Goal: Task Accomplishment & Management: Manage account settings

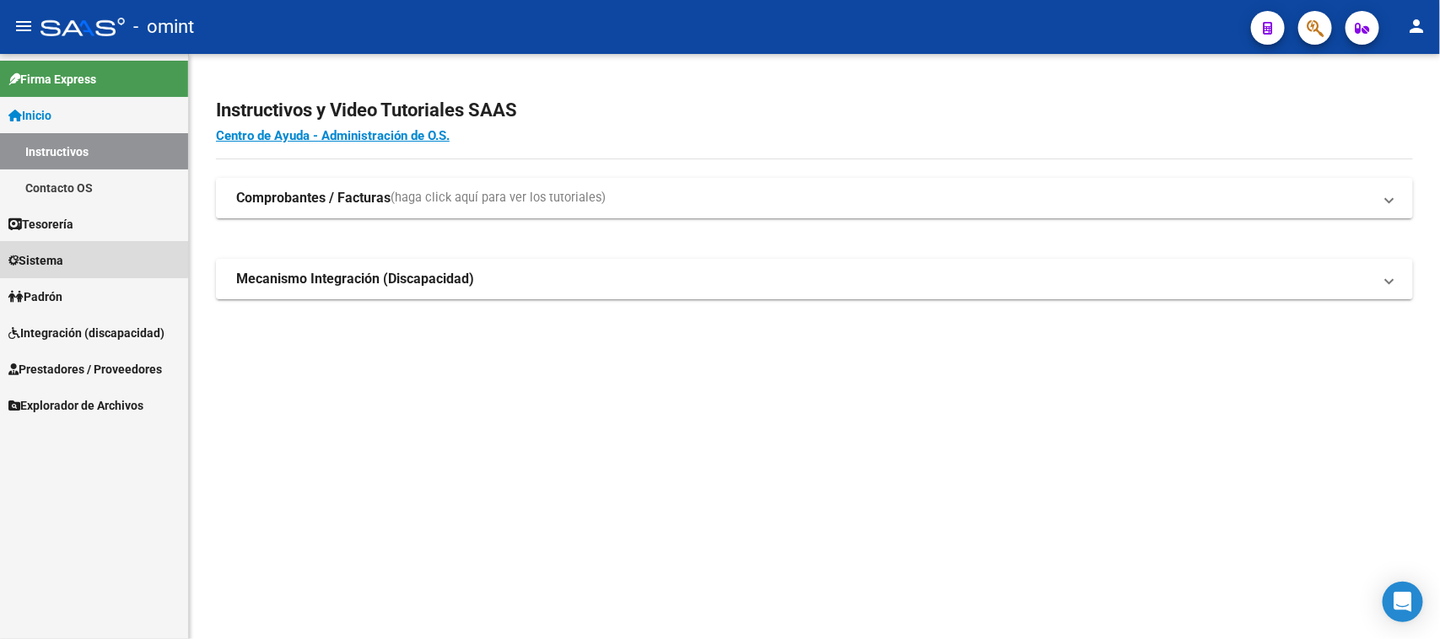
click at [66, 246] on link "Sistema" at bounding box center [94, 260] width 188 height 36
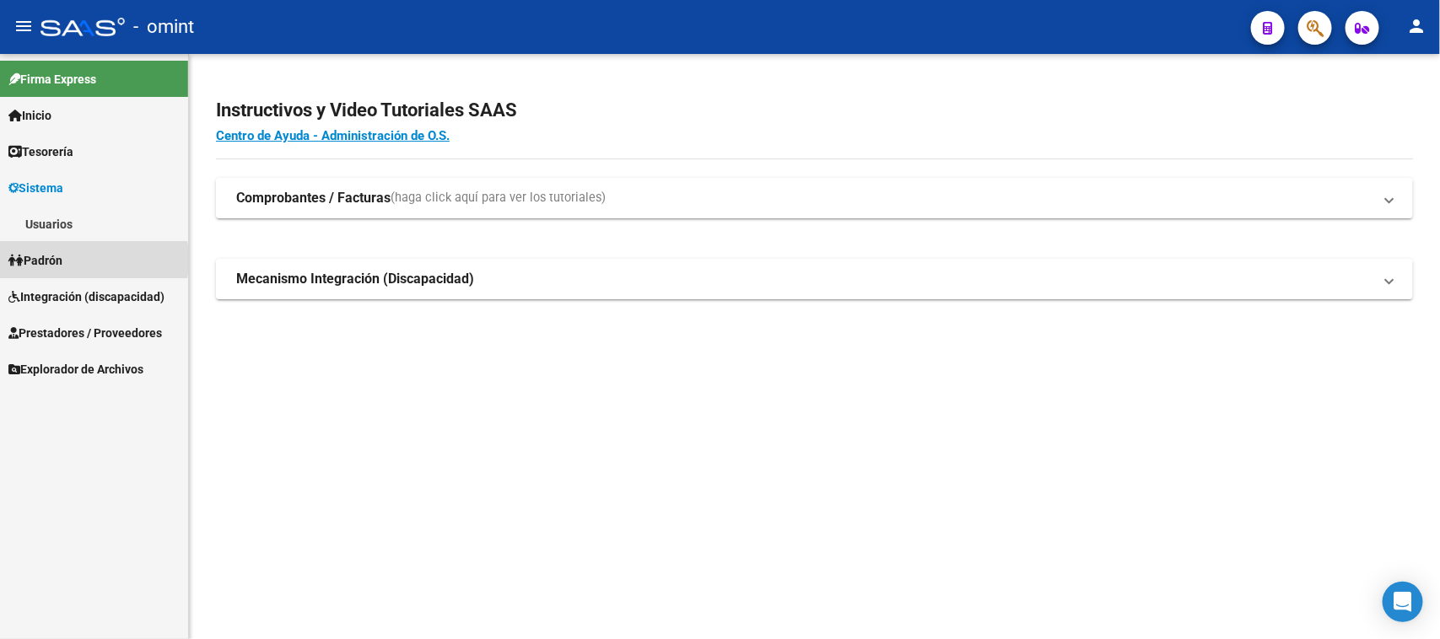
click at [62, 260] on span "Padrón" at bounding box center [35, 260] width 54 height 19
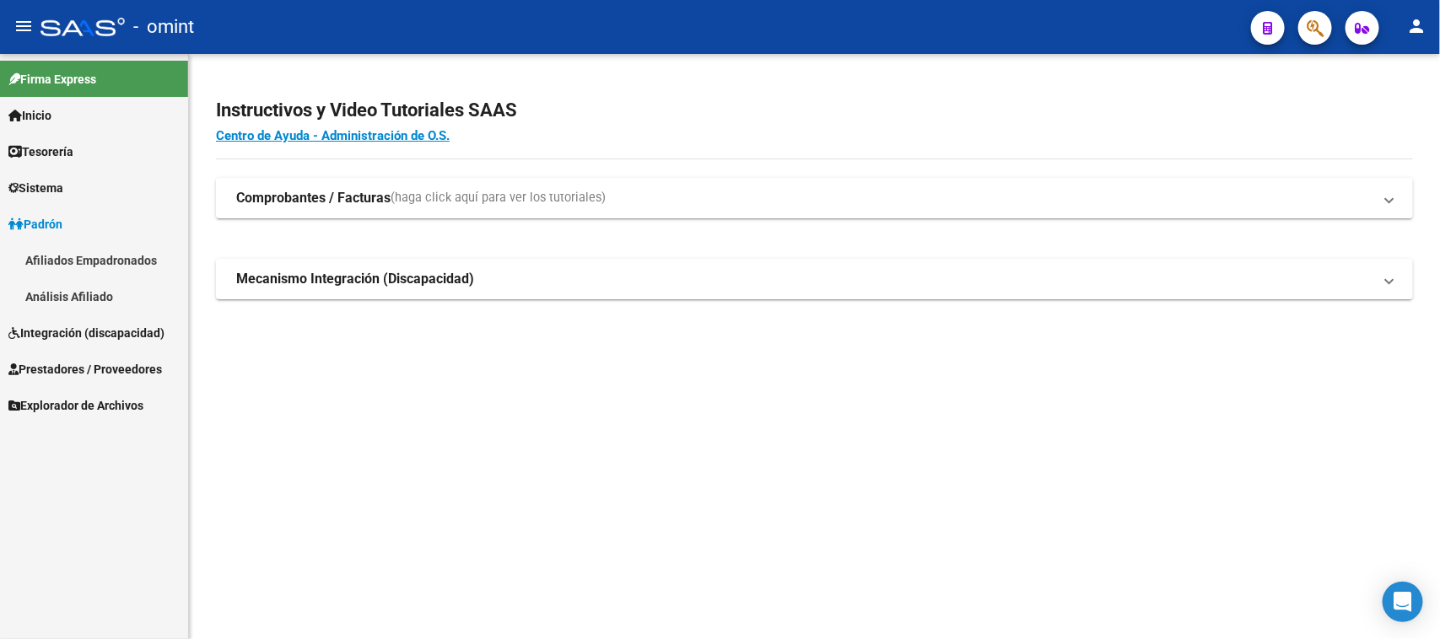
click at [66, 229] on mat-nav-list "Firma Express Inicio Instructivos Contacto OS Tesorería Extractos Procesados (c…" at bounding box center [94, 238] width 188 height 369
click at [81, 184] on link "Sistema" at bounding box center [94, 188] width 188 height 36
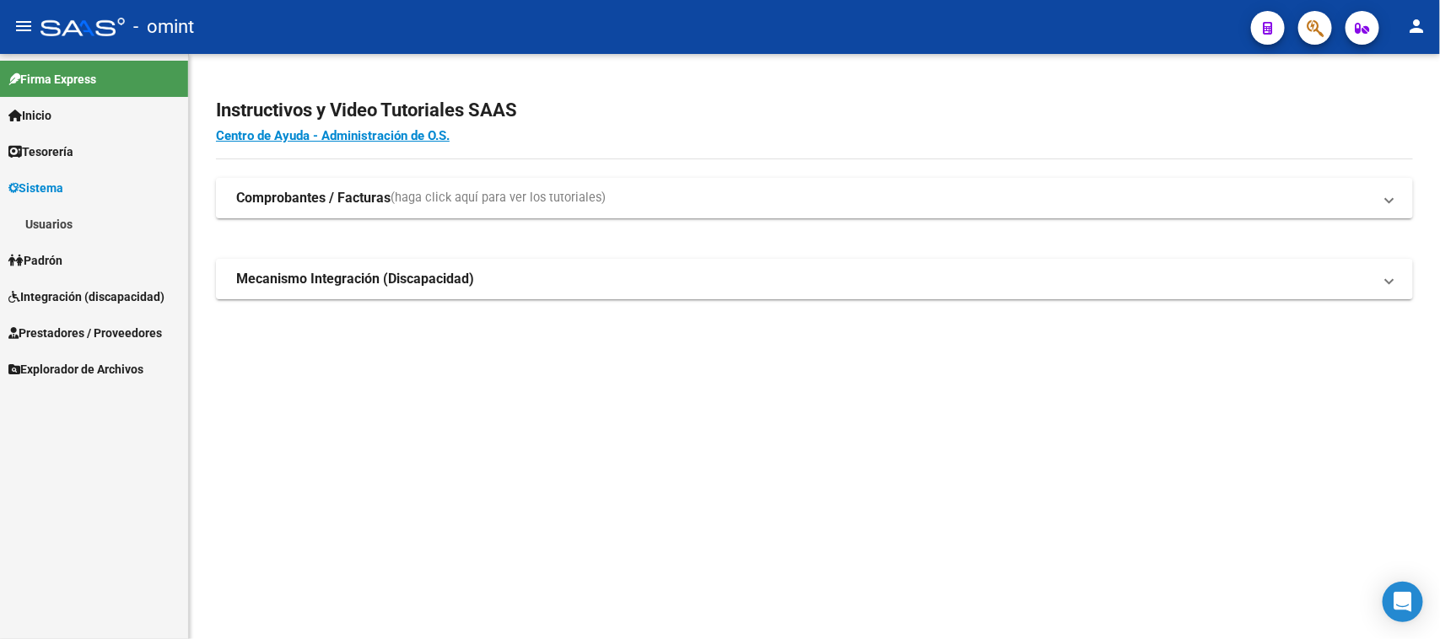
click at [73, 215] on link "Usuarios" at bounding box center [94, 224] width 188 height 36
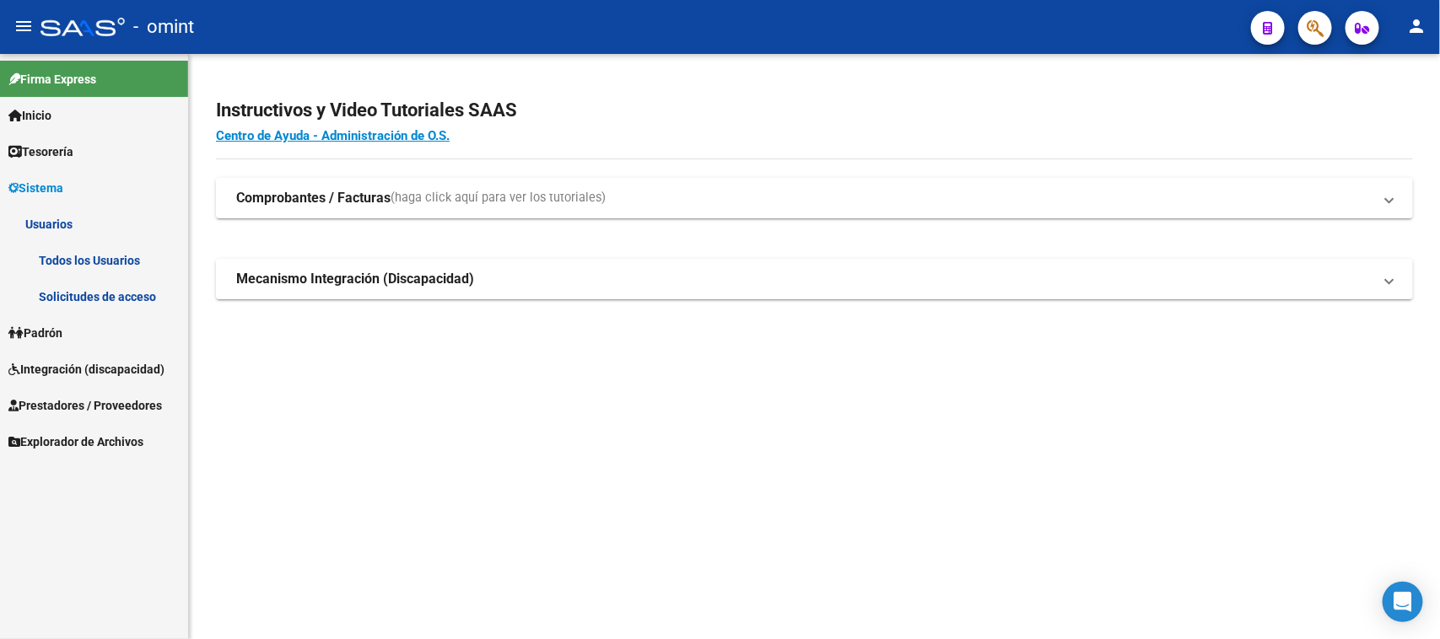
click at [63, 288] on link "Solicitudes de acceso" at bounding box center [94, 296] width 188 height 36
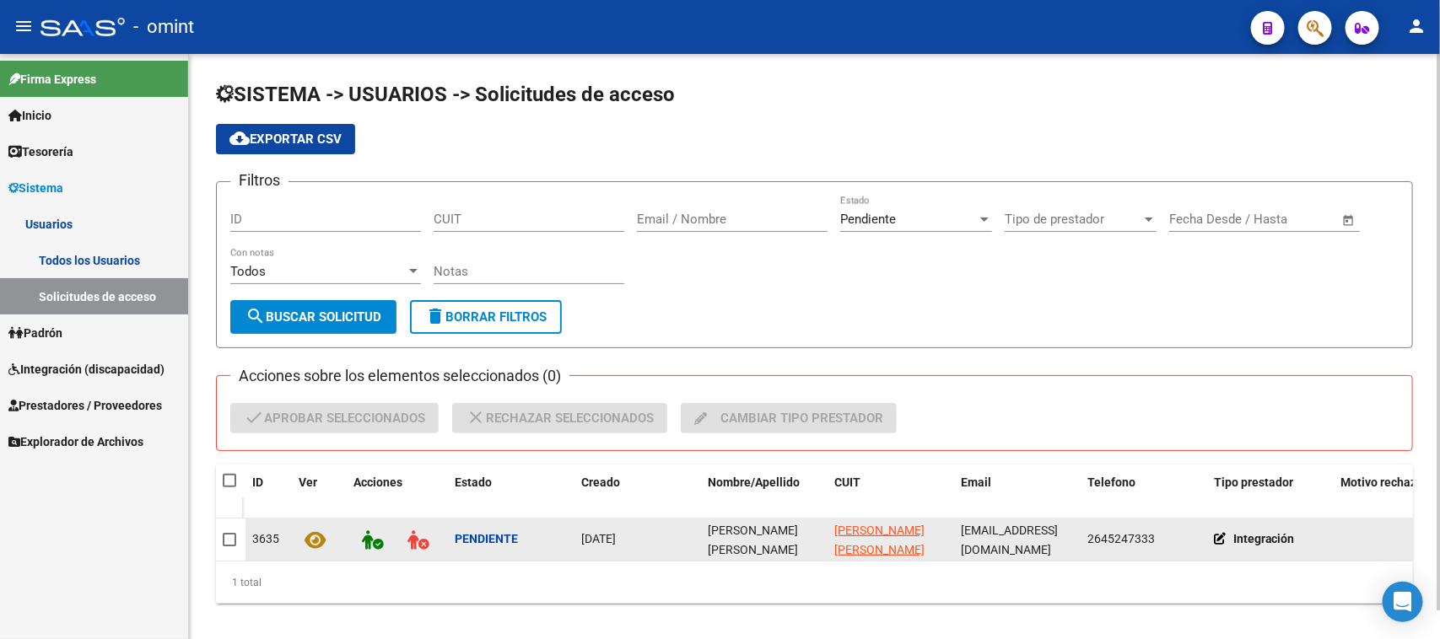
click at [725, 531] on span "[PERSON_NAME] [PERSON_NAME]" at bounding box center [753, 540] width 90 height 33
copy span "[PERSON_NAME] [PERSON_NAME]"
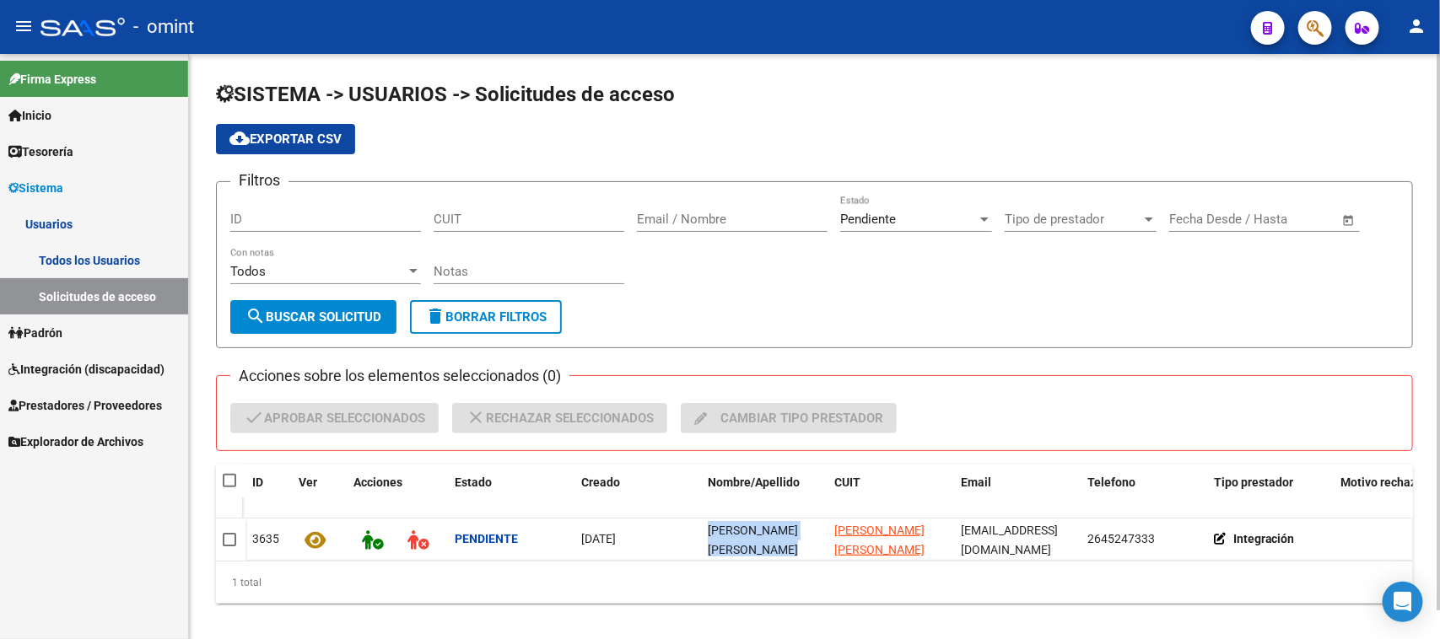
click at [229, 478] on span at bounding box center [229, 480] width 13 height 13
click at [229, 487] on input "checkbox" at bounding box center [229, 487] width 1 height 1
checkbox input "true"
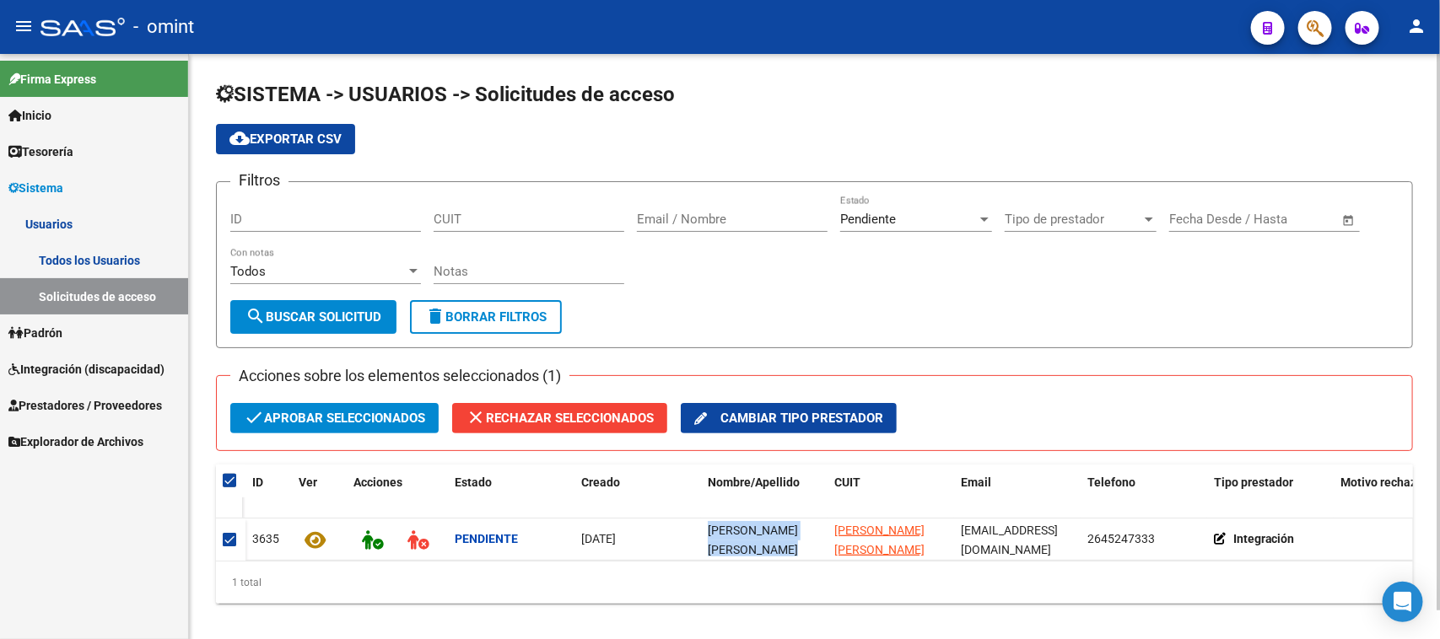
click at [304, 415] on span "check Aprobar seleccionados" at bounding box center [334, 418] width 181 height 30
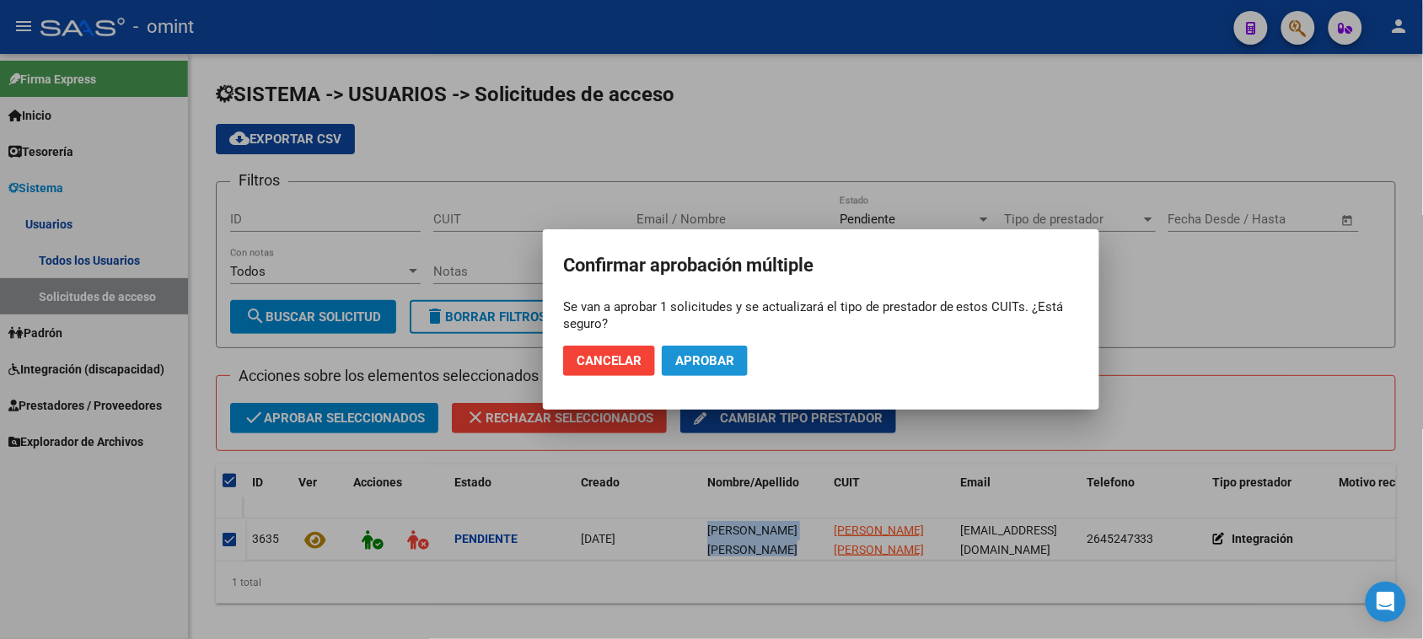
click at [681, 353] on span "Aprobar" at bounding box center [704, 360] width 59 height 15
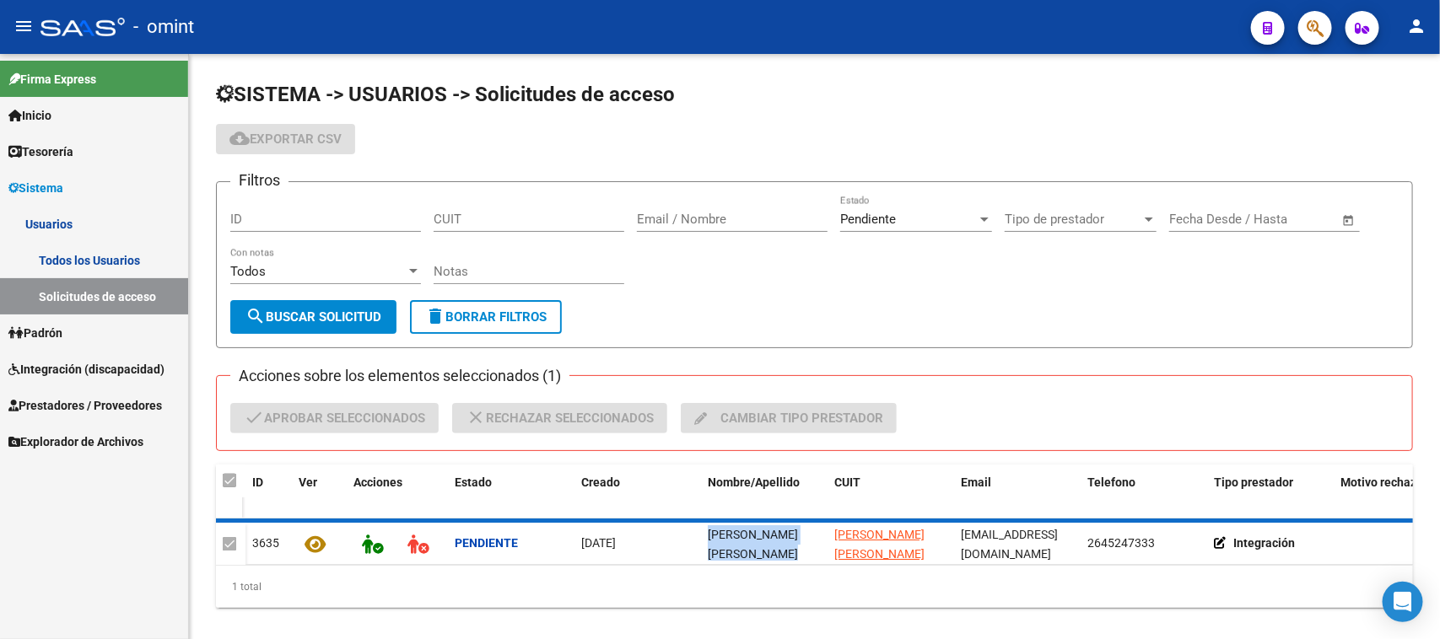
checkbox input "false"
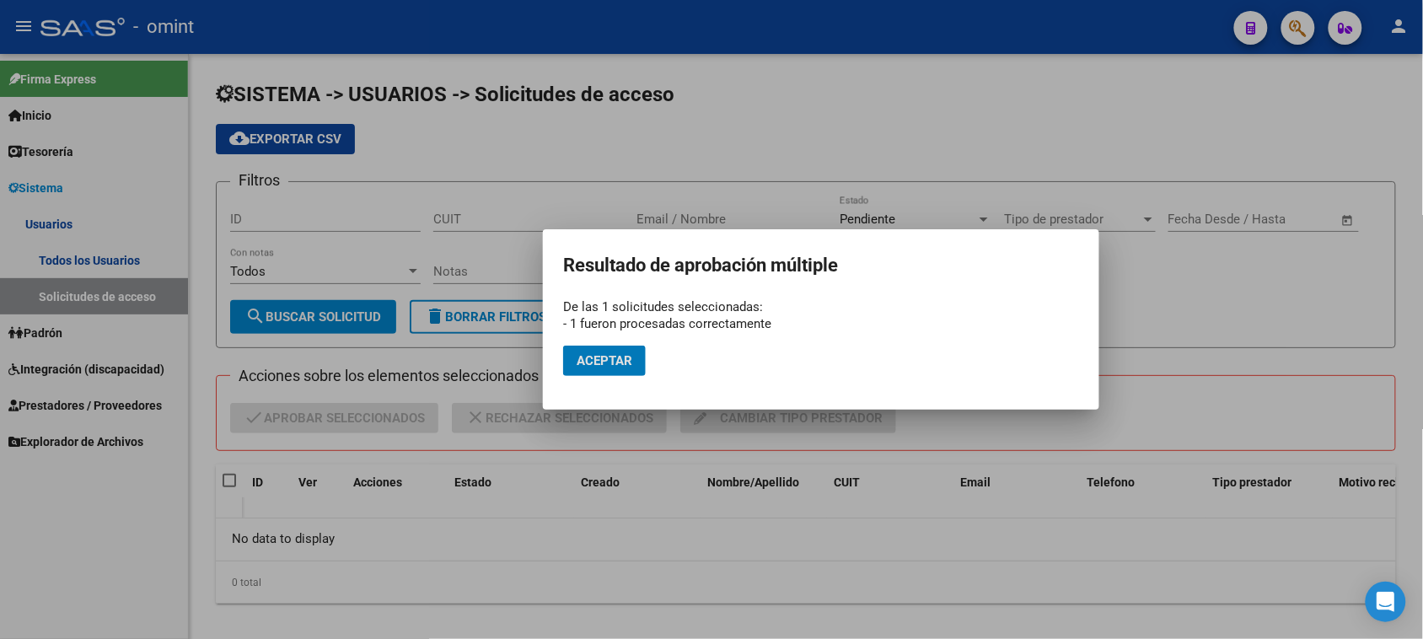
click at [596, 368] on button "Aceptar" at bounding box center [604, 361] width 83 height 30
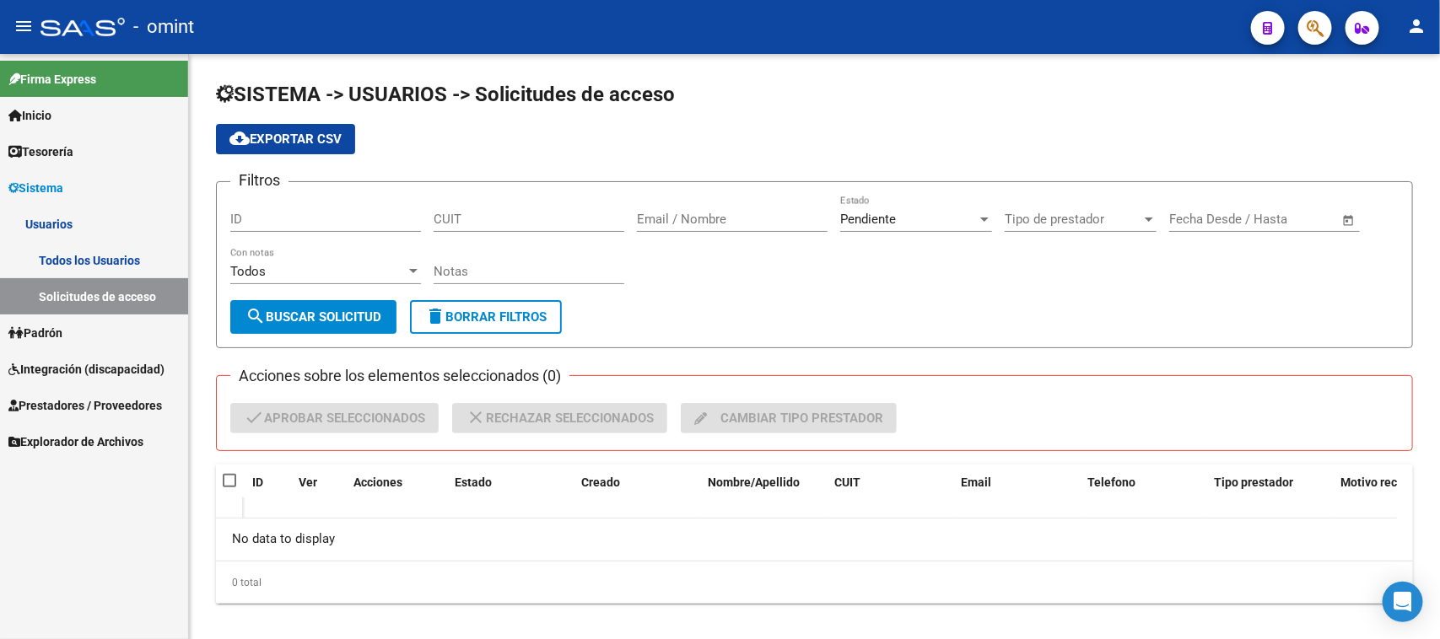
click at [53, 234] on link "Usuarios" at bounding box center [94, 224] width 188 height 36
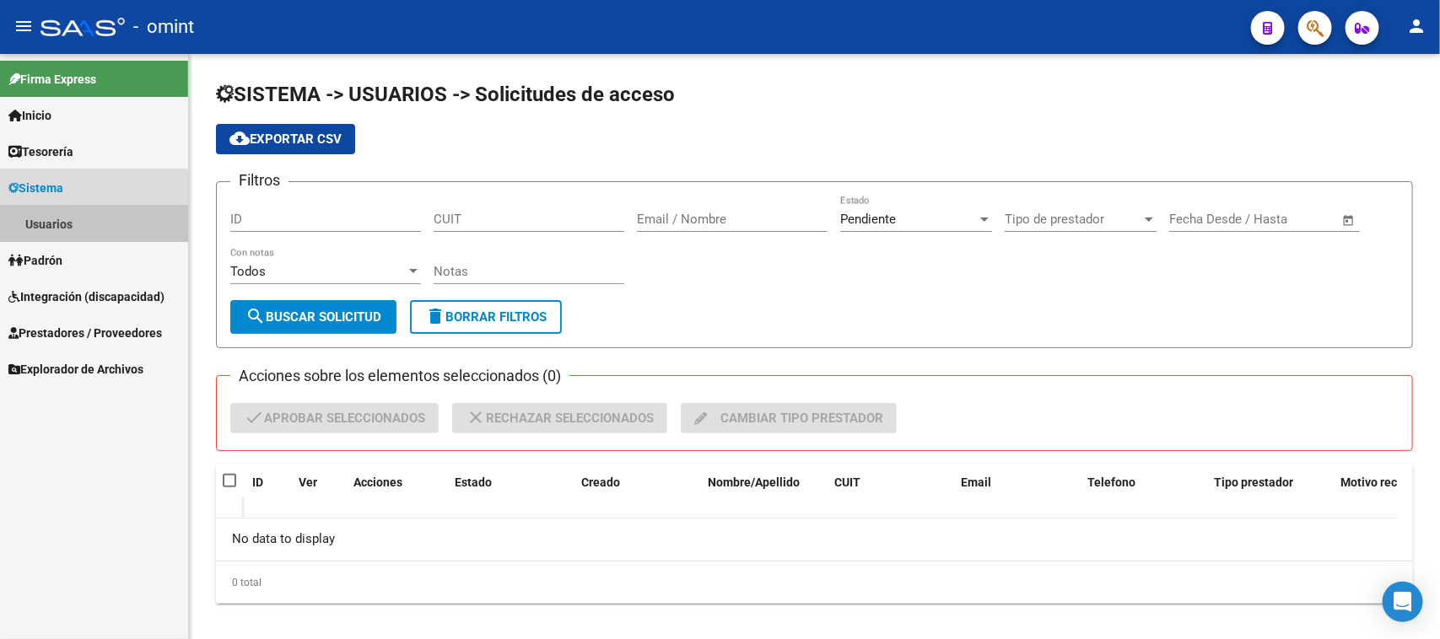
click at [62, 250] on link "Todos los Usuarios" at bounding box center [94, 260] width 188 height 36
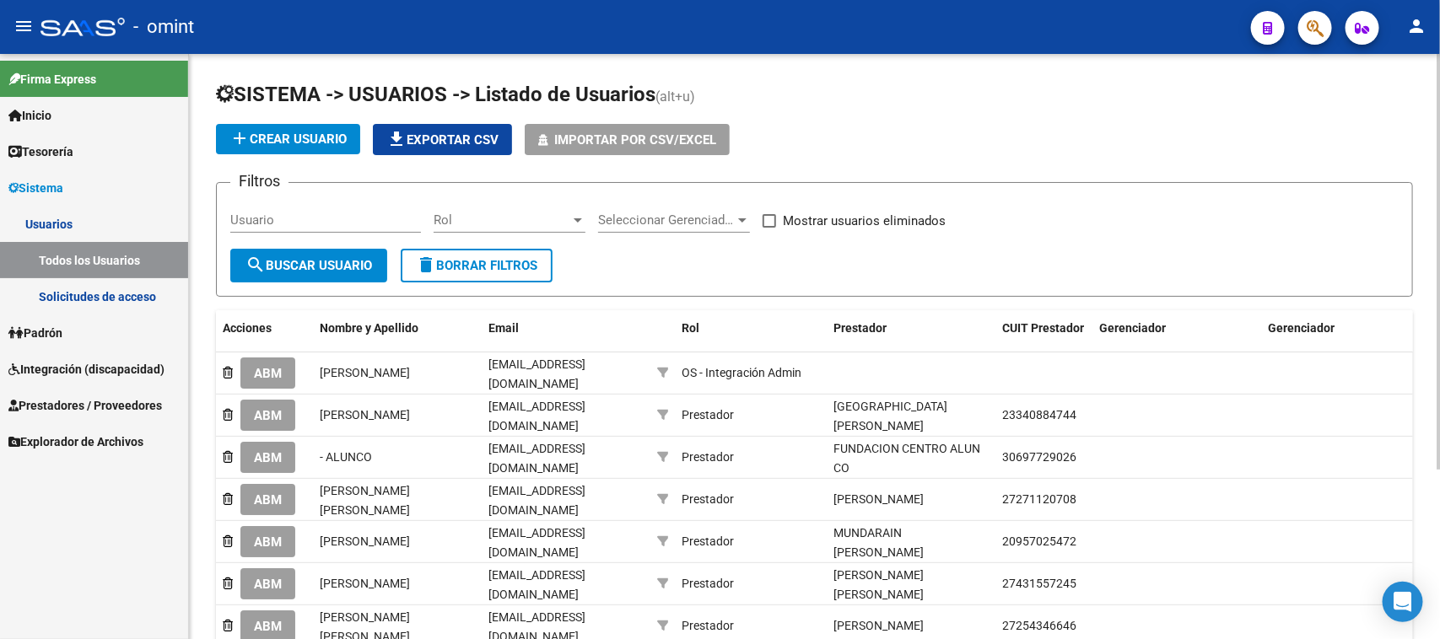
click at [297, 224] on input "Usuario" at bounding box center [325, 220] width 191 height 15
paste input "[PERSON_NAME] [PERSON_NAME]"
type input "[PERSON_NAME] [PERSON_NAME]"
click at [293, 266] on span "search Buscar Usuario" at bounding box center [308, 265] width 126 height 15
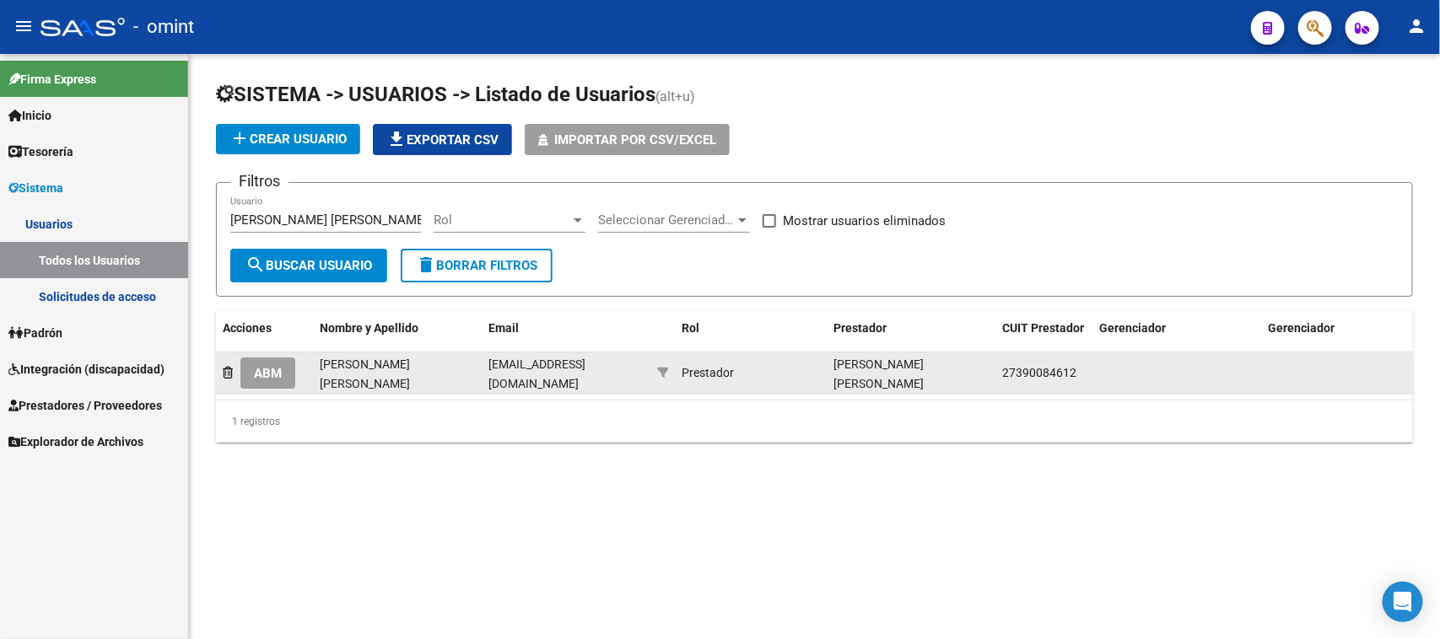
click at [264, 366] on span "ABM" at bounding box center [268, 373] width 28 height 15
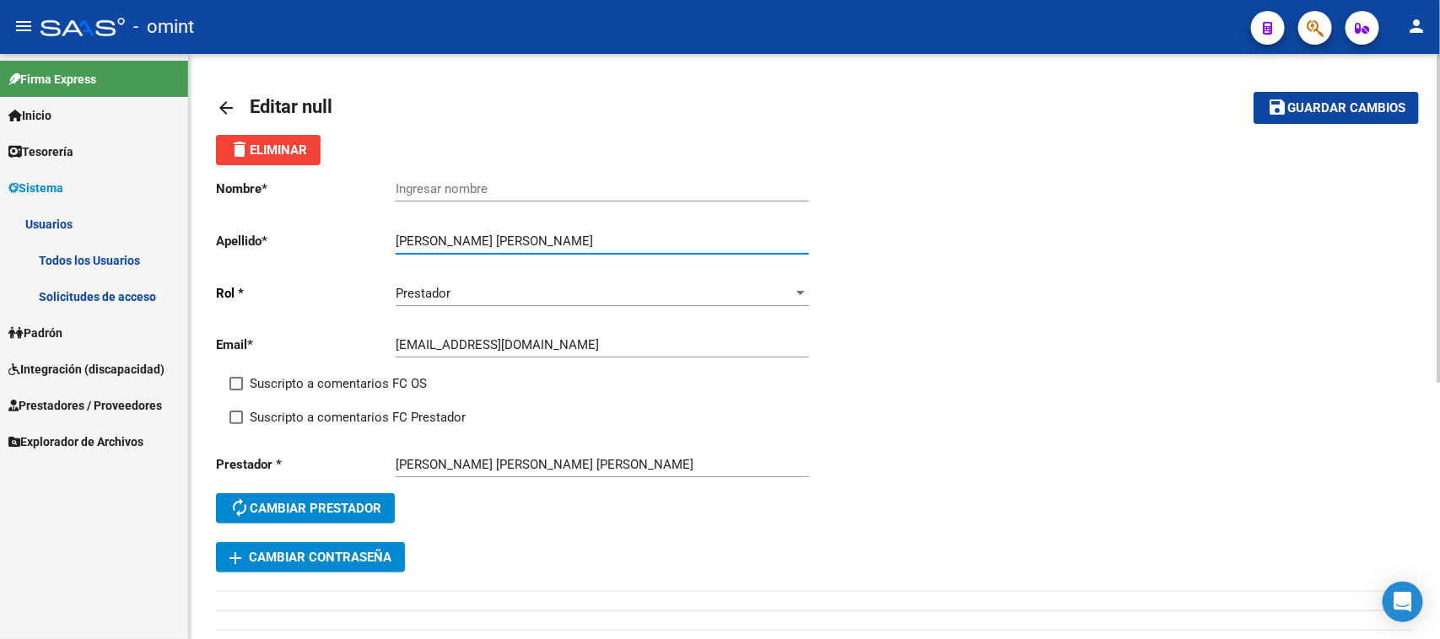
drag, startPoint x: 473, startPoint y: 234, endPoint x: 339, endPoint y: 230, distance: 134.2
click at [339, 234] on app-form-text-field "Apellido * [PERSON_NAME] [PERSON_NAME] Ingresar apellido" at bounding box center [512, 241] width 592 height 15
type input "[PERSON_NAME]"
click at [460, 196] on div "Ingresar nombre" at bounding box center [602, 183] width 413 height 36
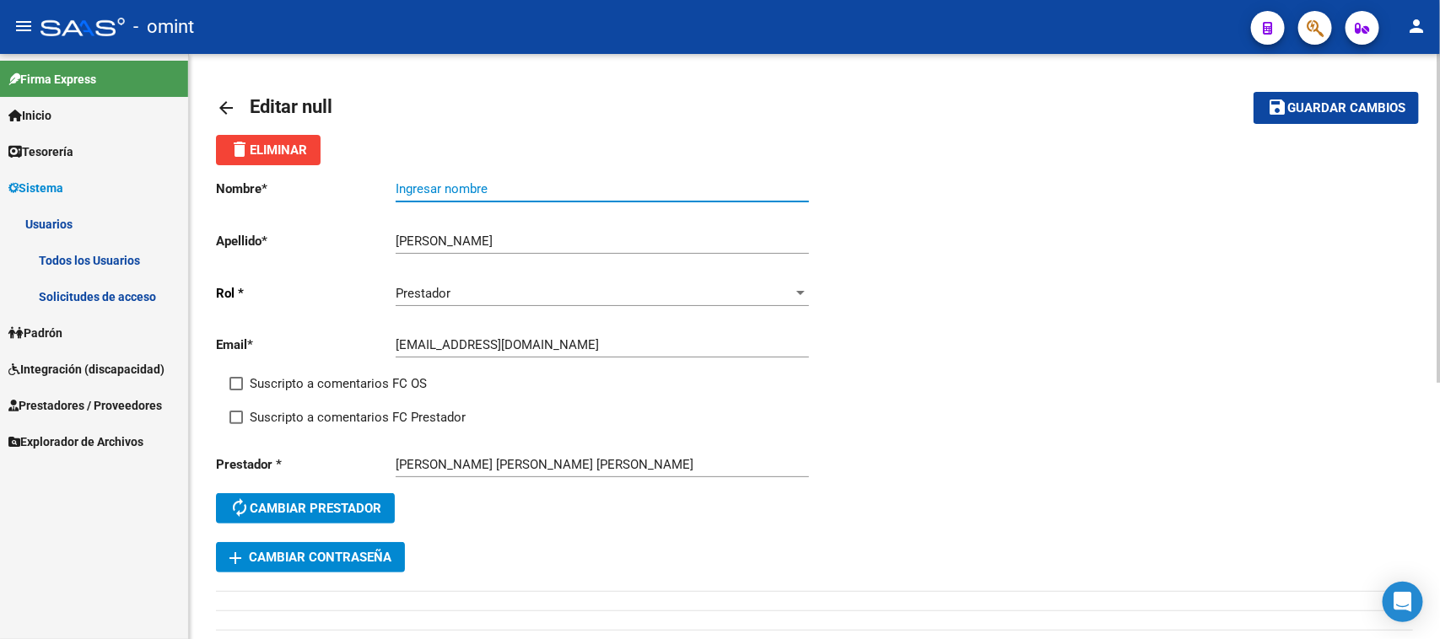
paste input "[PERSON_NAME] [PERSON_NAME]"
type input "[PERSON_NAME] [PERSON_NAME]"
click at [358, 382] on span "Suscripto a comentarios FC OS" at bounding box center [338, 384] width 177 height 20
click at [236, 390] on input "Suscripto a comentarios FC OS" at bounding box center [235, 390] width 1 height 1
checkbox input "true"
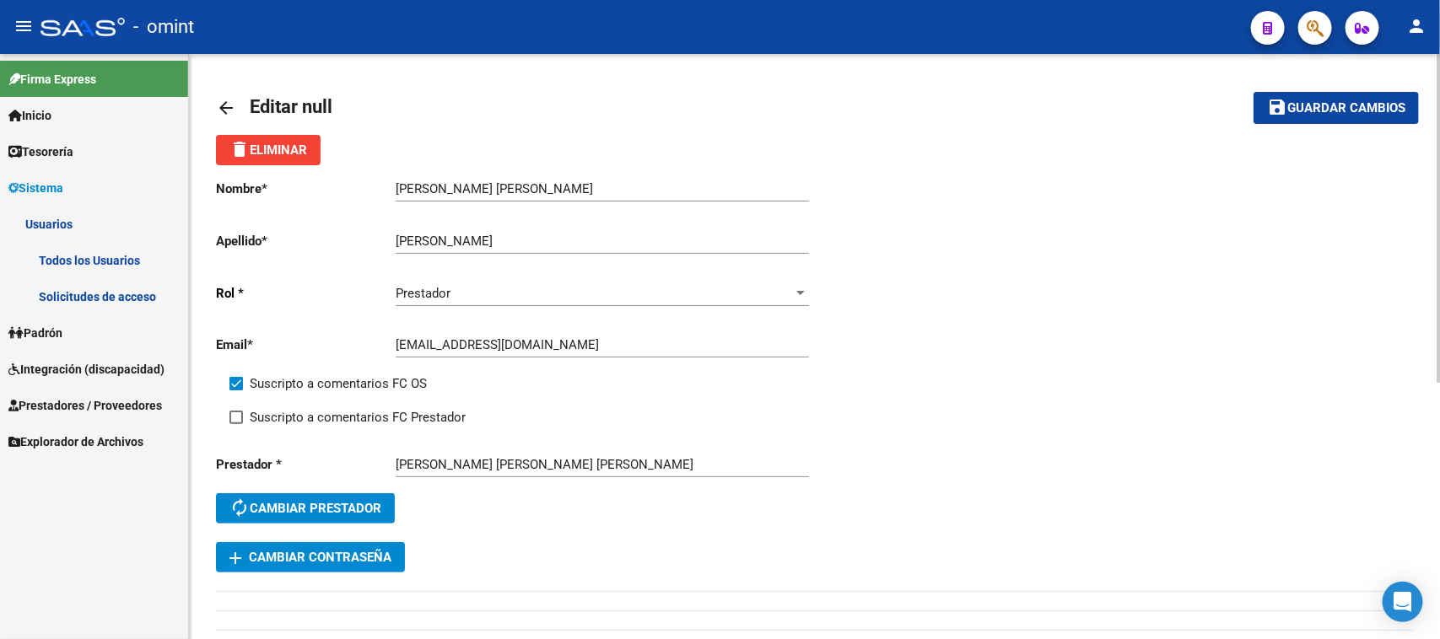
click at [363, 407] on span "Suscripto a comentarios FC Prestador" at bounding box center [358, 417] width 216 height 20
click at [236, 424] on input "Suscripto a comentarios FC Prestador" at bounding box center [235, 424] width 1 height 1
checkbox input "true"
drag, startPoint x: 1294, startPoint y: 107, endPoint x: 1039, endPoint y: 158, distance: 260.5
click at [1292, 107] on span "Guardar cambios" at bounding box center [1346, 108] width 118 height 15
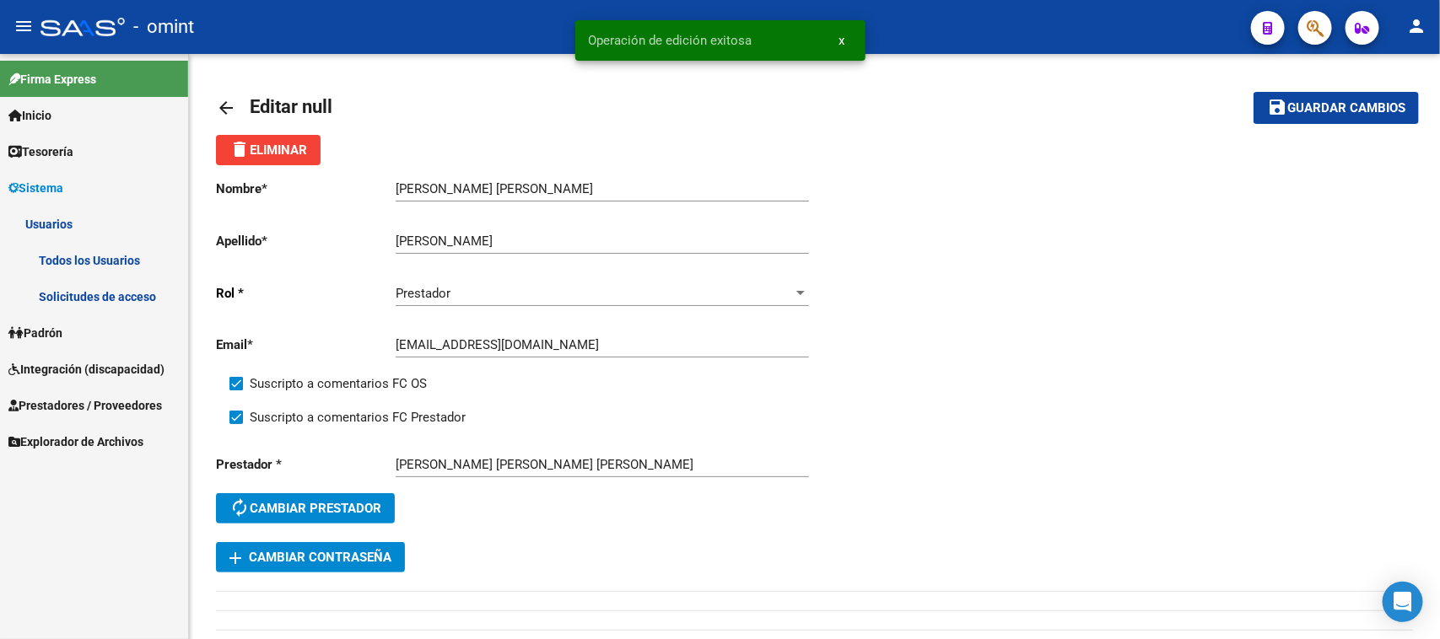
click at [123, 368] on span "Integración (discapacidad)" at bounding box center [86, 369] width 156 height 19
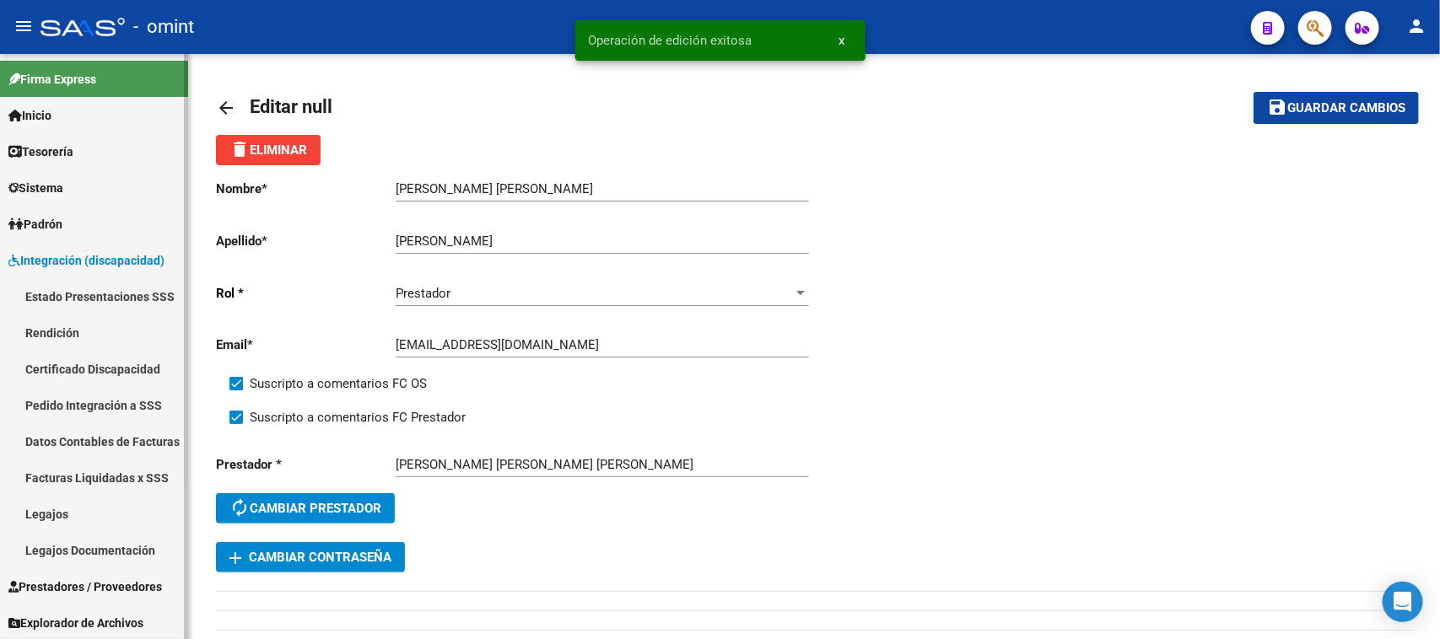
click at [85, 508] on link "Legajos" at bounding box center [94, 514] width 188 height 36
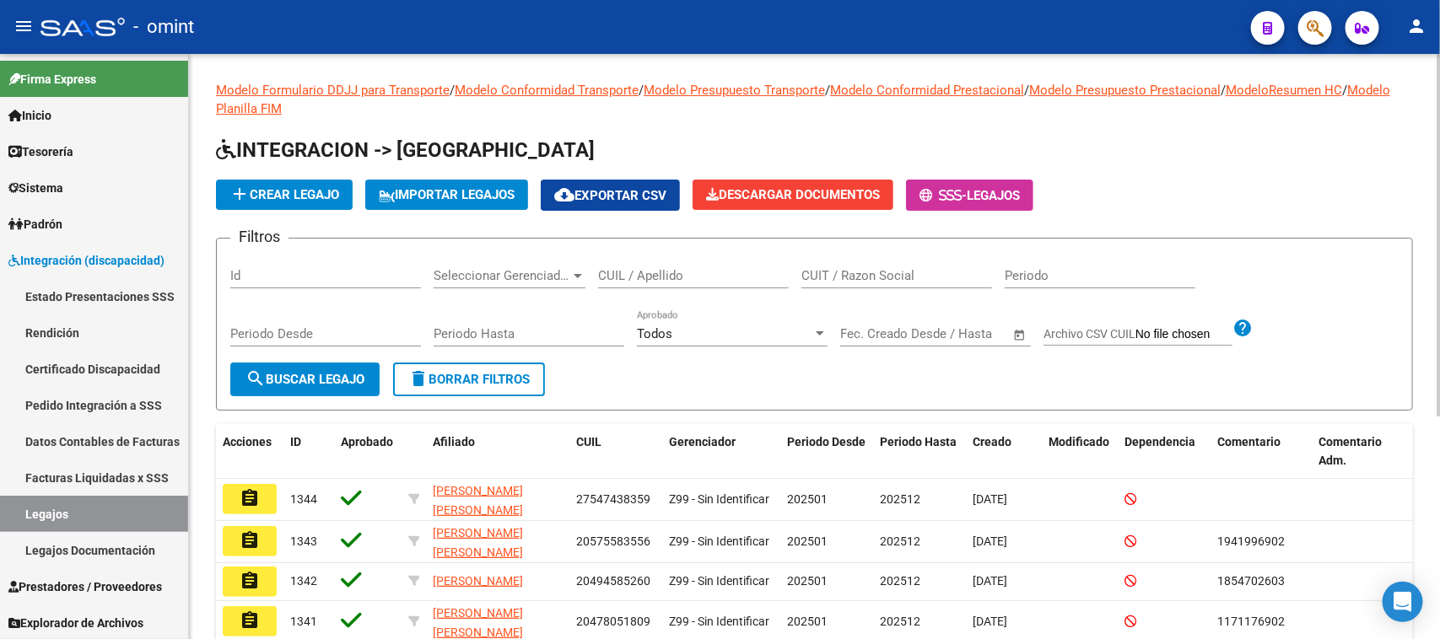
click at [681, 263] on div "CUIL / Apellido" at bounding box center [693, 270] width 191 height 36
paste input "27460604384"
type input "27460604384"
click at [288, 372] on span "search Buscar Legajo" at bounding box center [304, 379] width 119 height 15
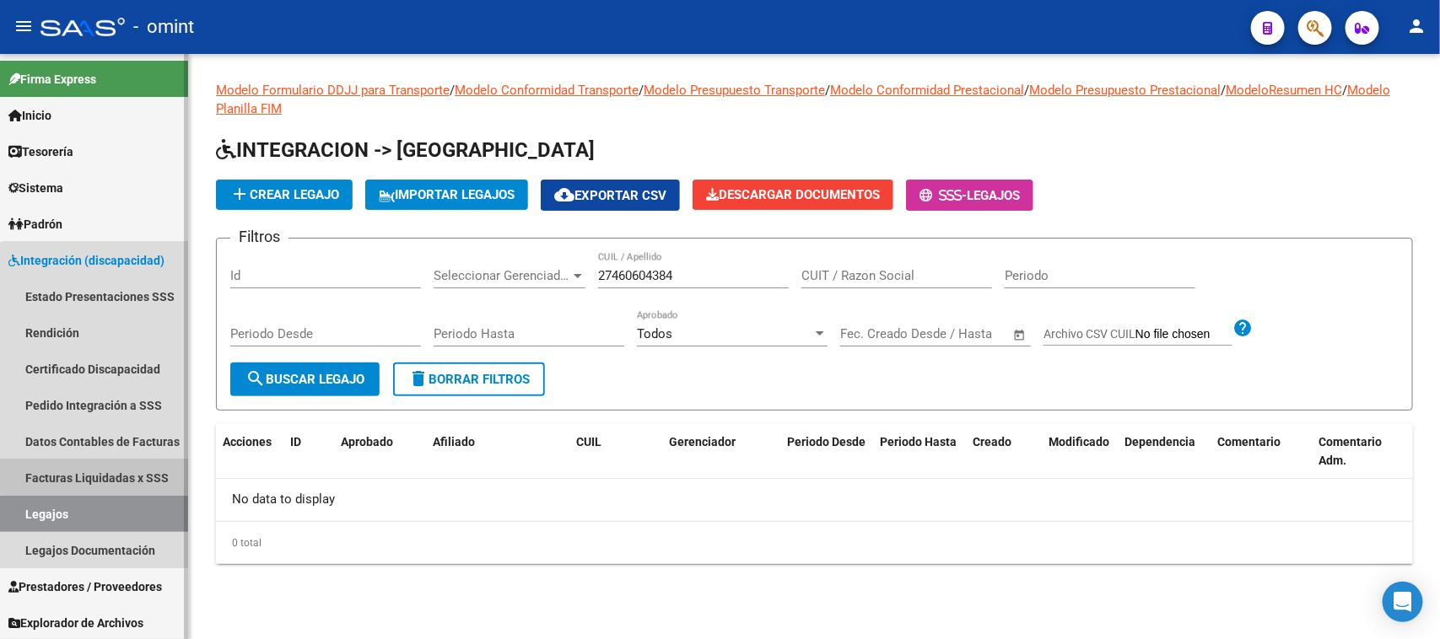
click at [125, 473] on link "Facturas Liquidadas x SSS" at bounding box center [94, 478] width 188 height 36
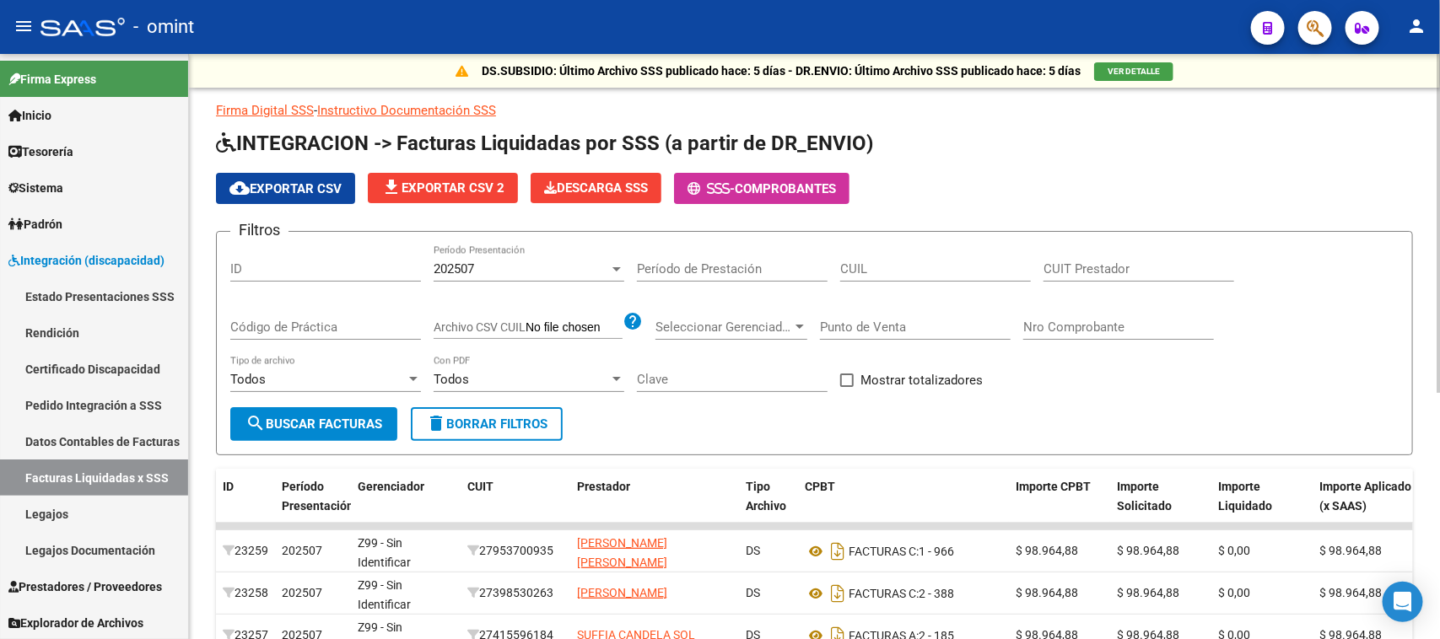
click at [895, 257] on div "CUIL" at bounding box center [935, 263] width 191 height 36
paste input "27-46060438-4"
type input "27-46060438-4"
click at [540, 279] on div "202507 Período Presentación" at bounding box center [528, 263] width 191 height 36
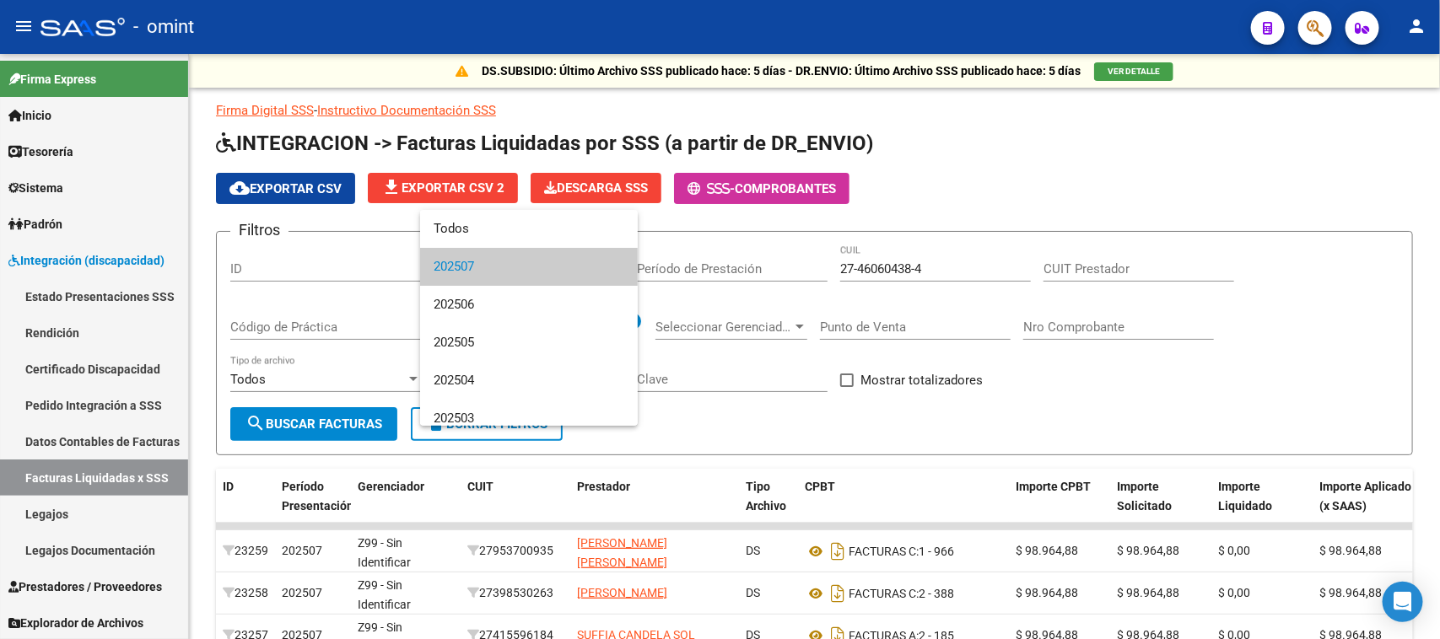
click at [525, 249] on span "202507" at bounding box center [528, 267] width 191 height 38
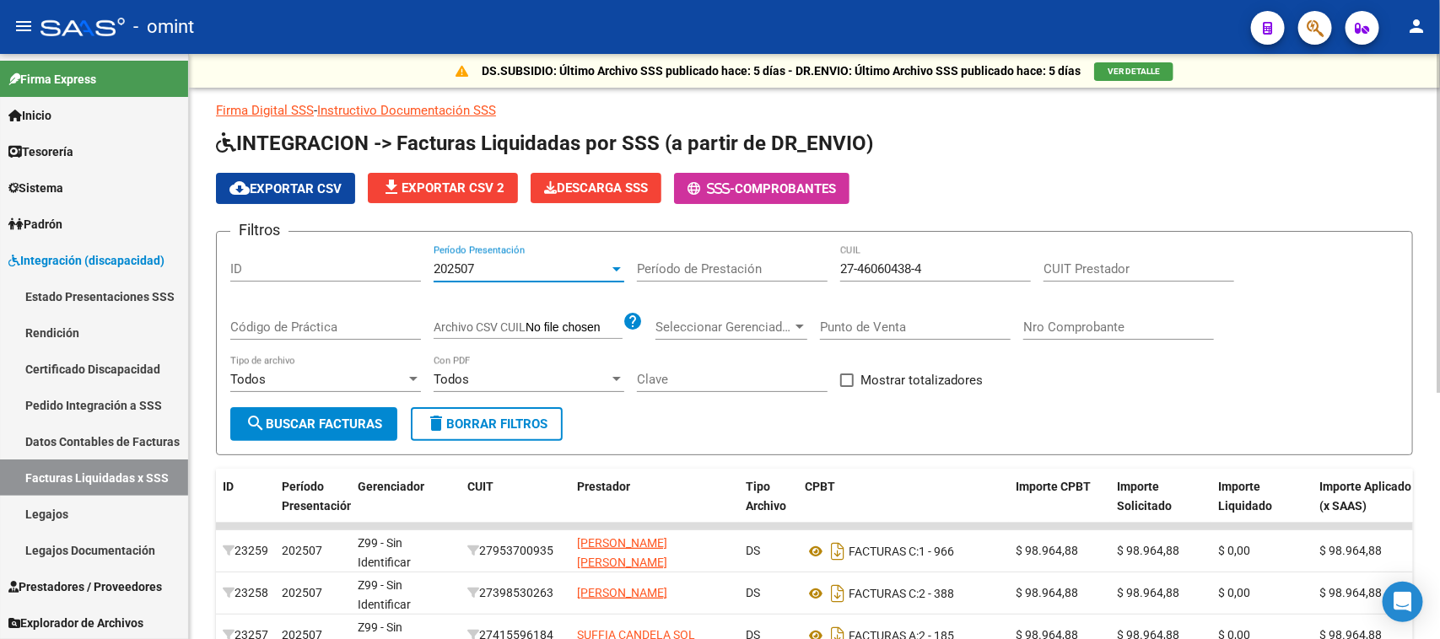
click at [521, 262] on div "202507" at bounding box center [520, 268] width 175 height 15
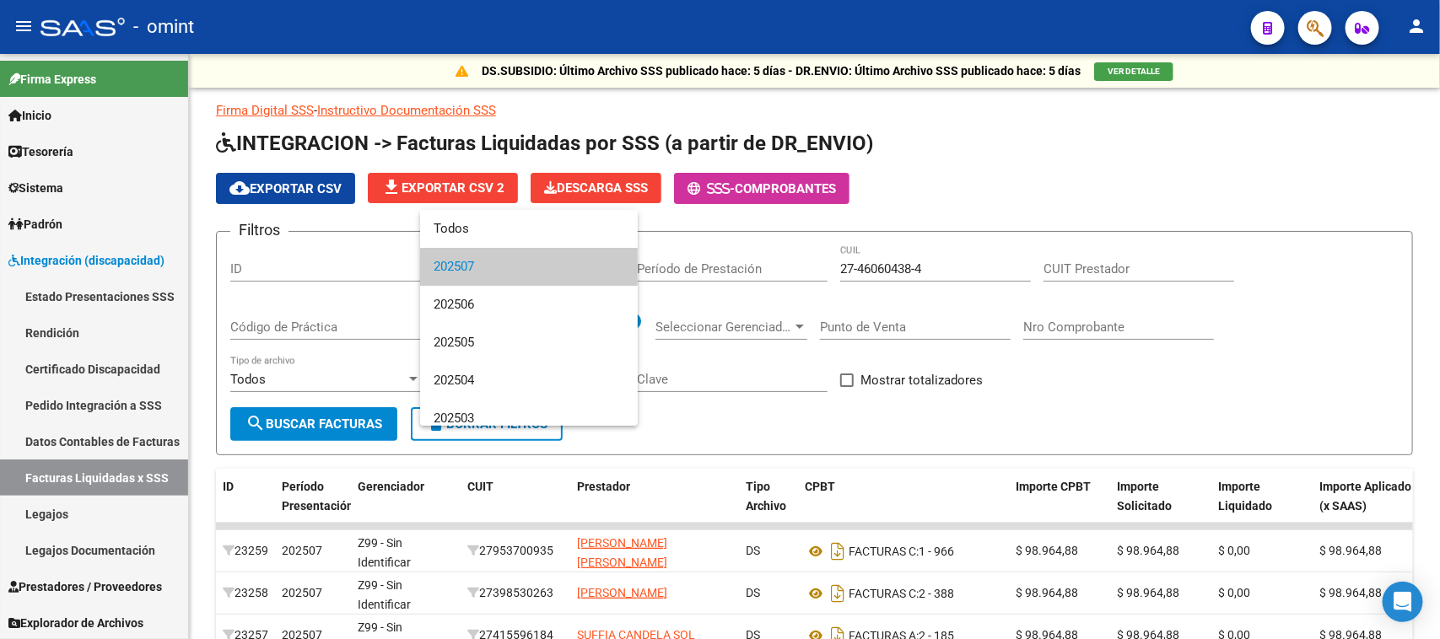
click at [521, 256] on span "202507" at bounding box center [528, 267] width 191 height 38
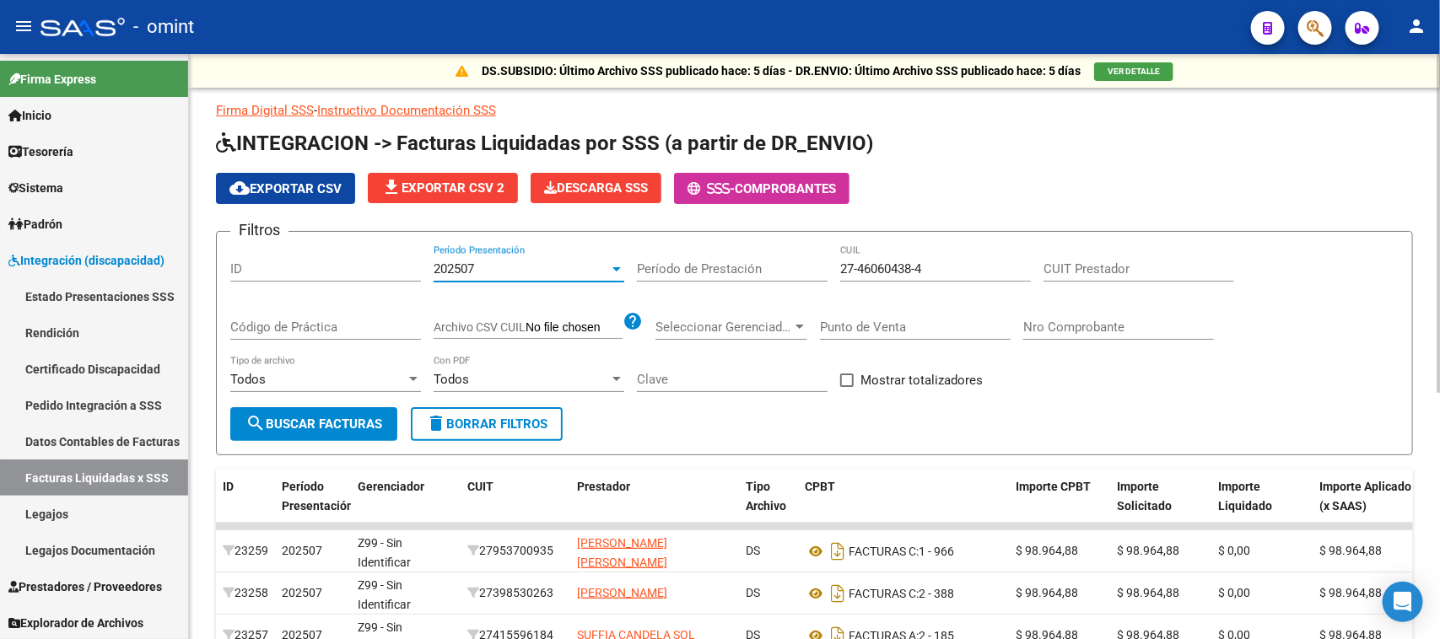
click at [513, 274] on div "202507" at bounding box center [520, 268] width 175 height 15
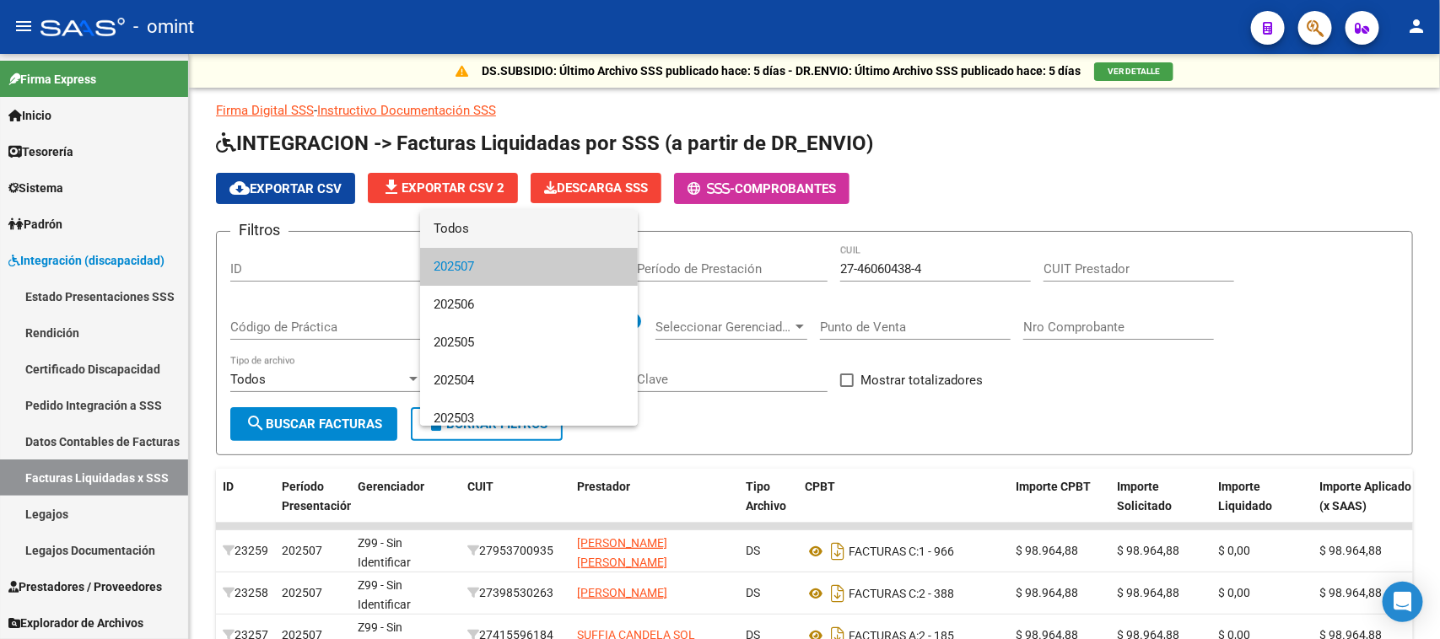
click at [507, 232] on span "Todos" at bounding box center [528, 229] width 191 height 38
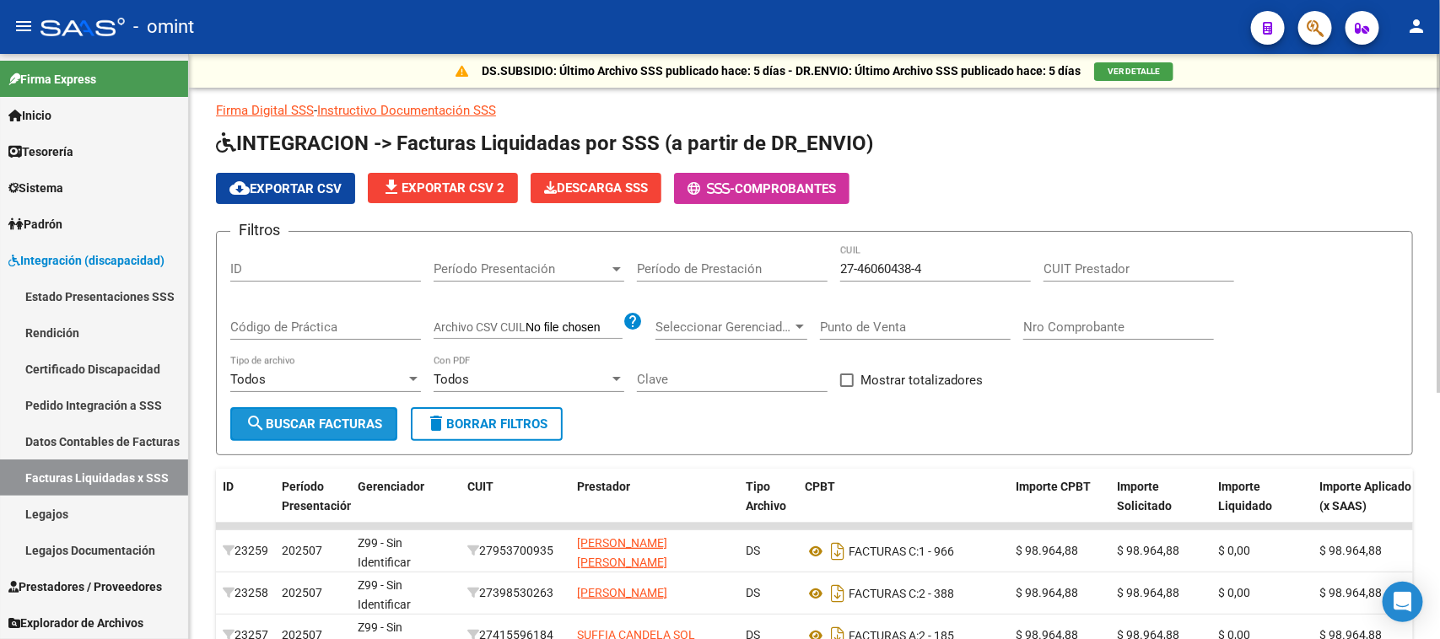
click at [333, 409] on button "search Buscar Facturas" at bounding box center [313, 424] width 167 height 34
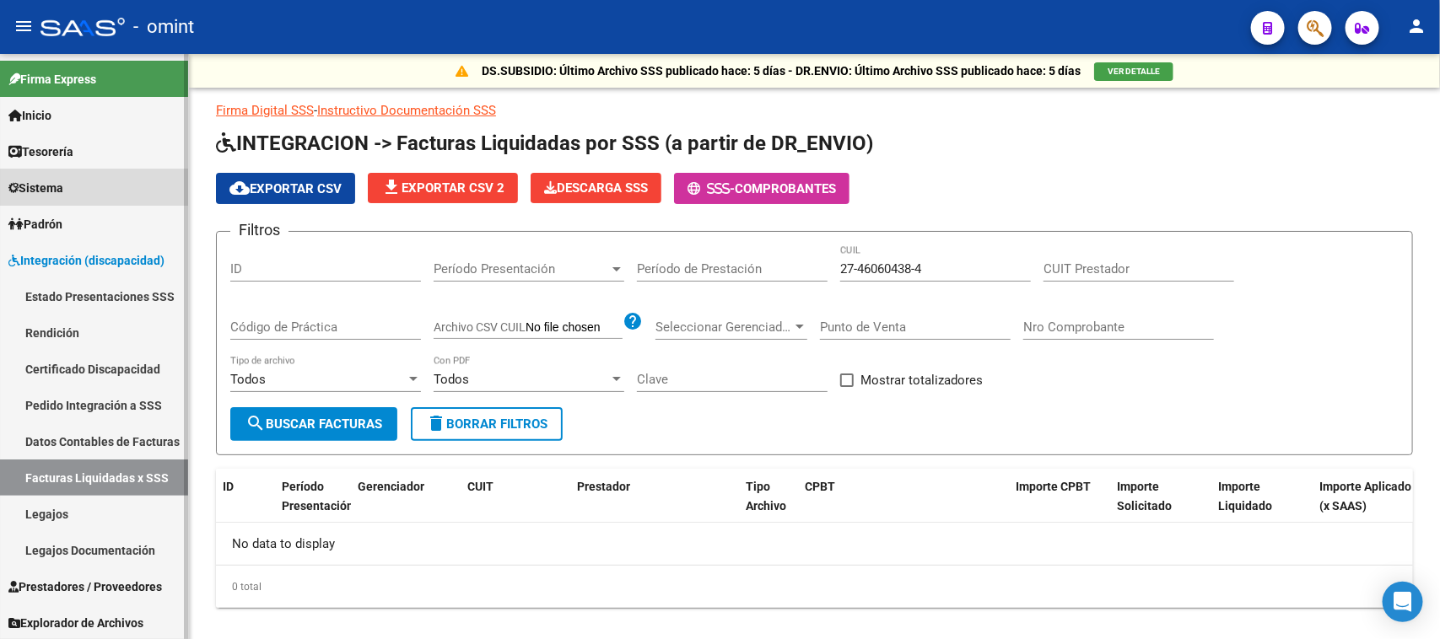
click at [132, 186] on link "Sistema" at bounding box center [94, 188] width 188 height 36
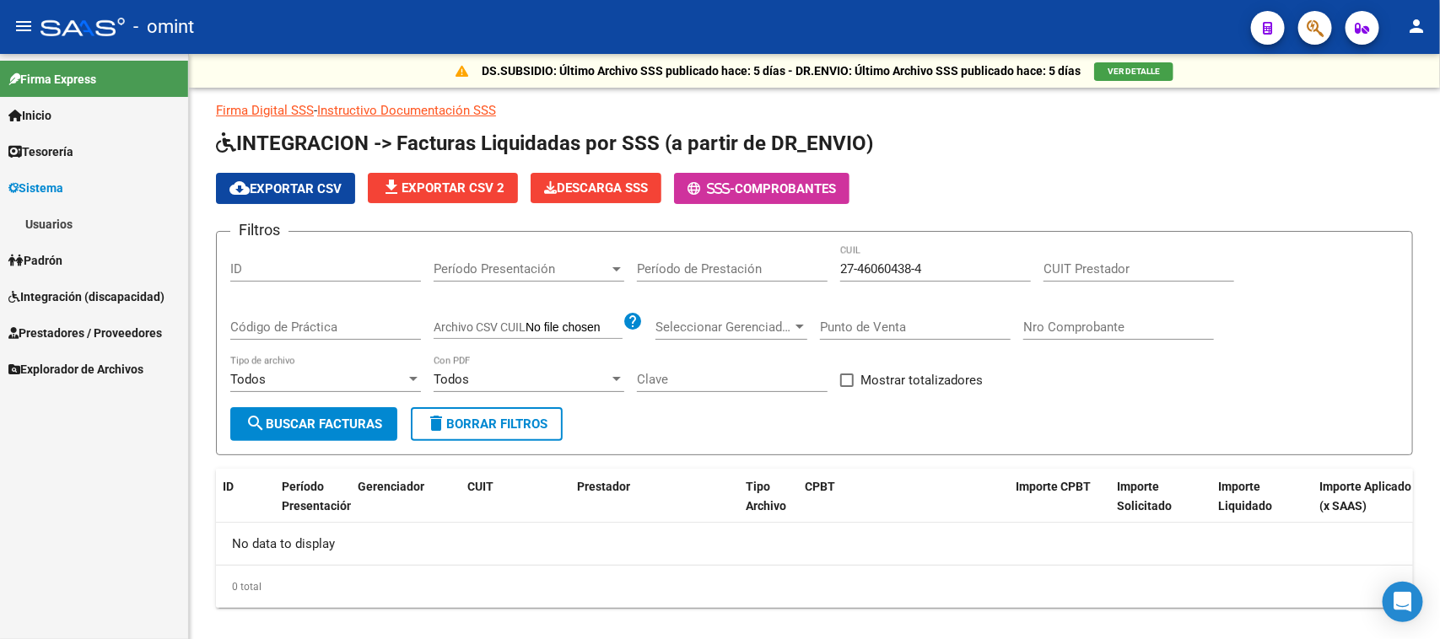
click at [118, 224] on link "Usuarios" at bounding box center [94, 224] width 188 height 36
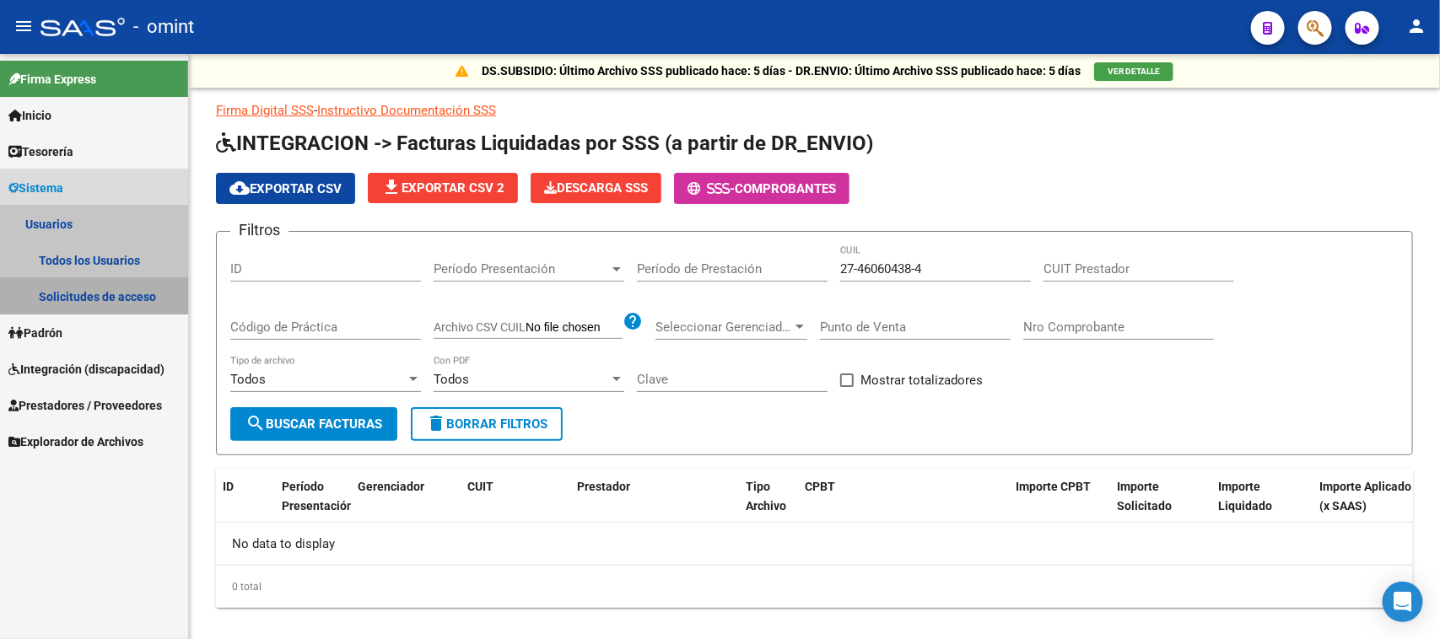
click at [104, 304] on link "Solicitudes de acceso" at bounding box center [94, 296] width 188 height 36
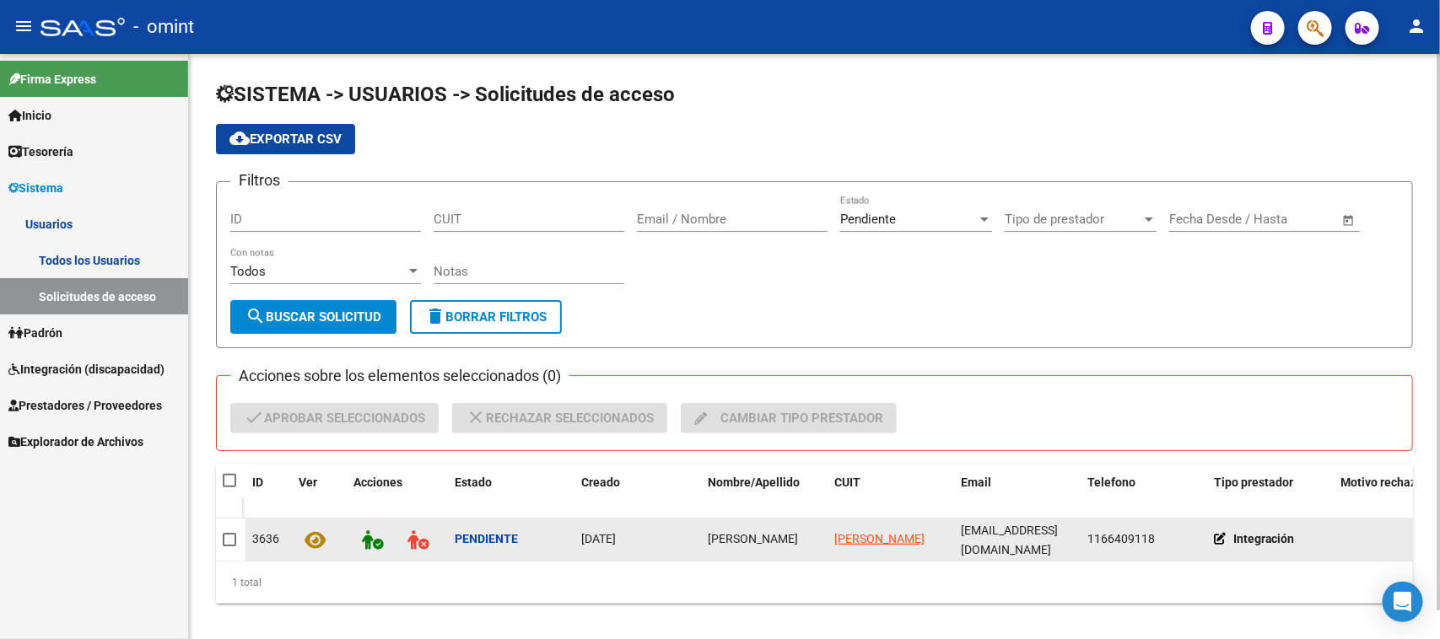
click at [721, 536] on span "[PERSON_NAME]" at bounding box center [753, 538] width 90 height 13
copy span "[PERSON_NAME]"
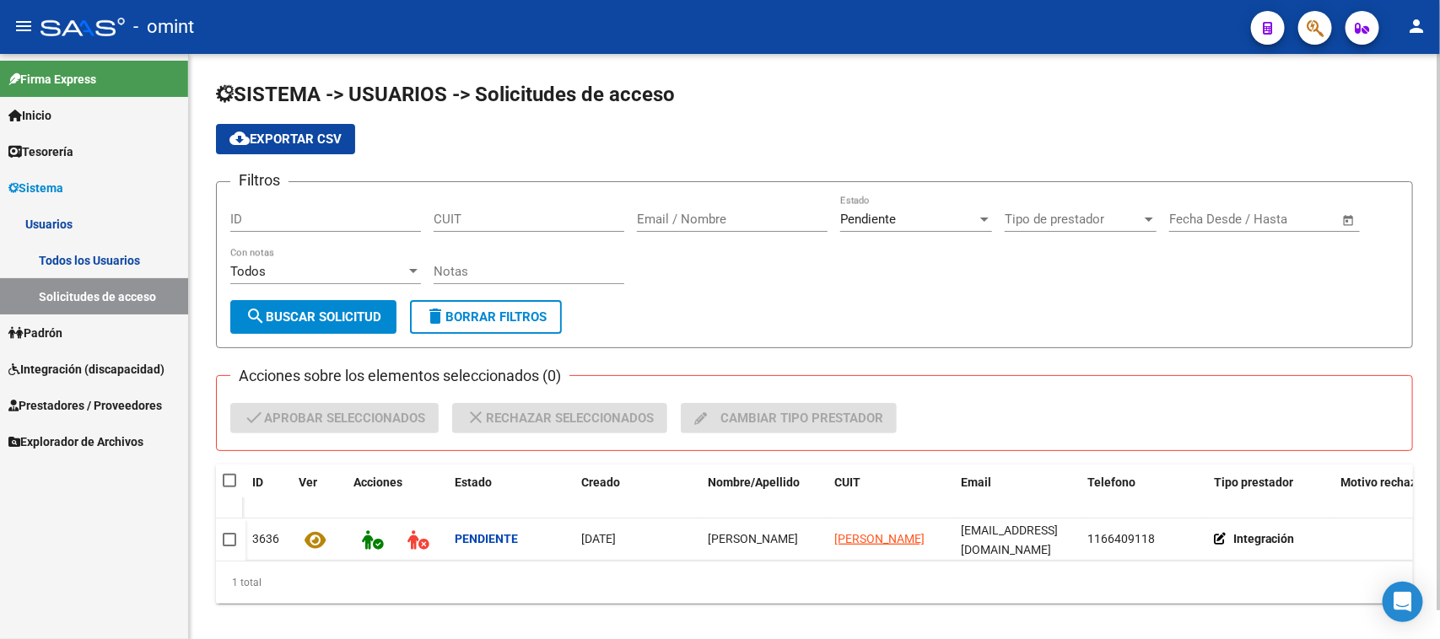
click at [226, 473] on mat-checkbox at bounding box center [229, 481] width 13 height 17
click at [228, 482] on span at bounding box center [229, 480] width 13 height 13
click at [229, 487] on input "checkbox" at bounding box center [229, 487] width 1 height 1
checkbox input "true"
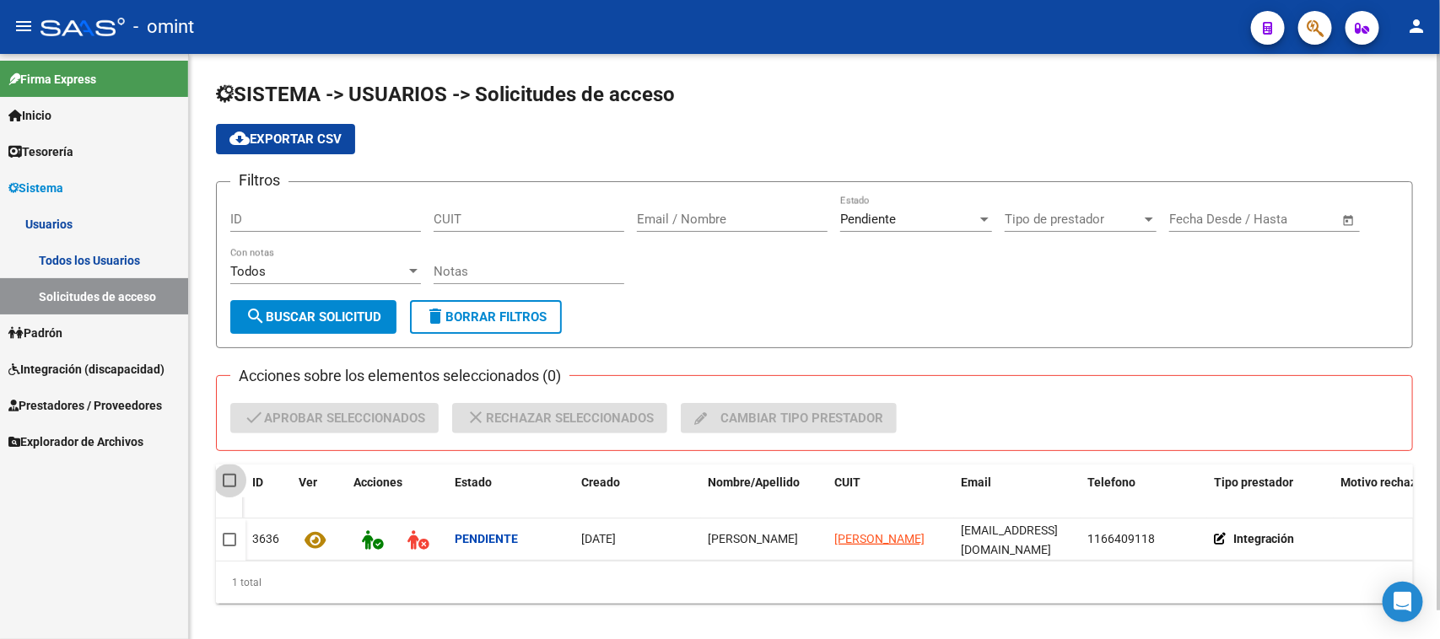
click at [226, 482] on span at bounding box center [229, 480] width 13 height 13
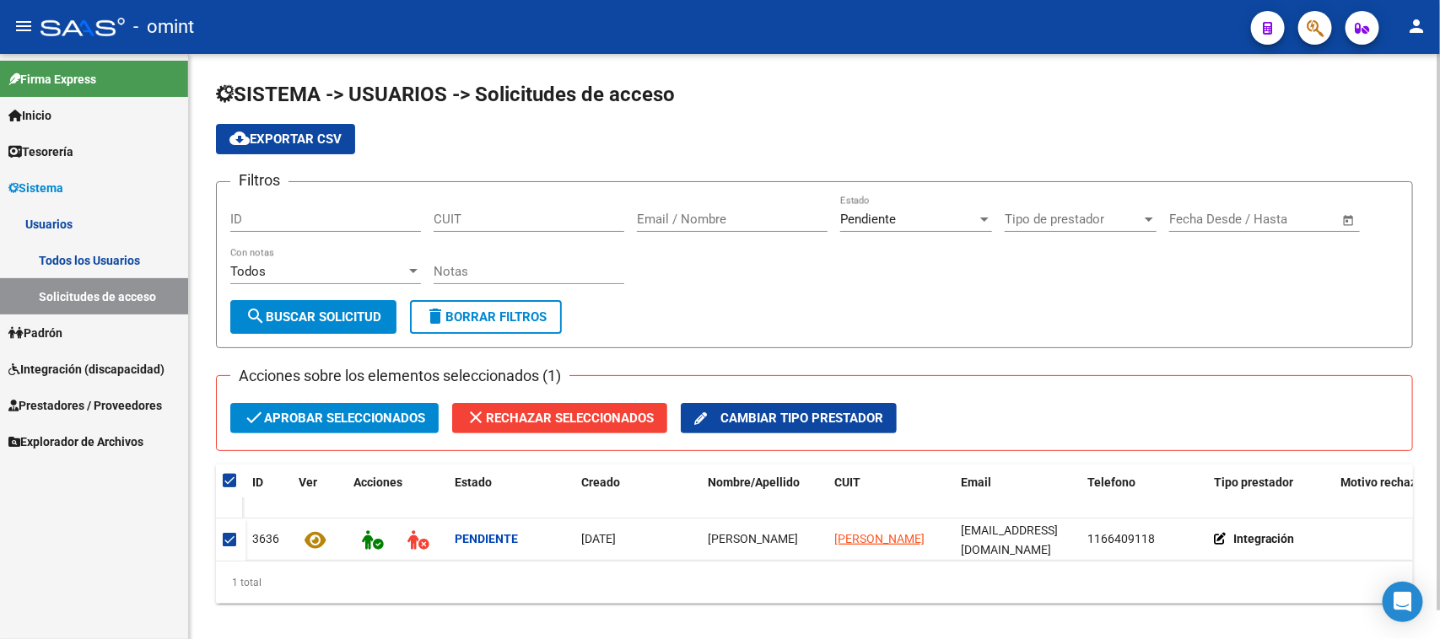
click at [318, 422] on span "check Aprobar seleccionados" at bounding box center [334, 418] width 181 height 30
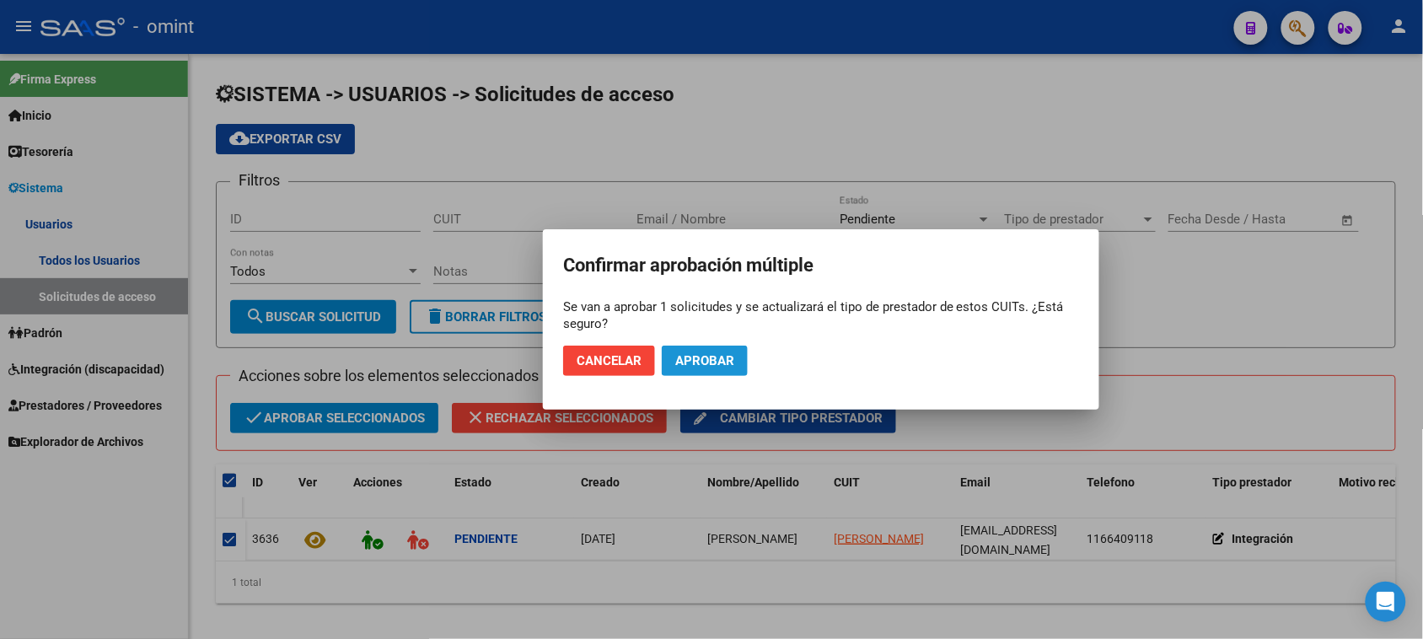
click at [721, 348] on button "Aprobar" at bounding box center [705, 361] width 86 height 30
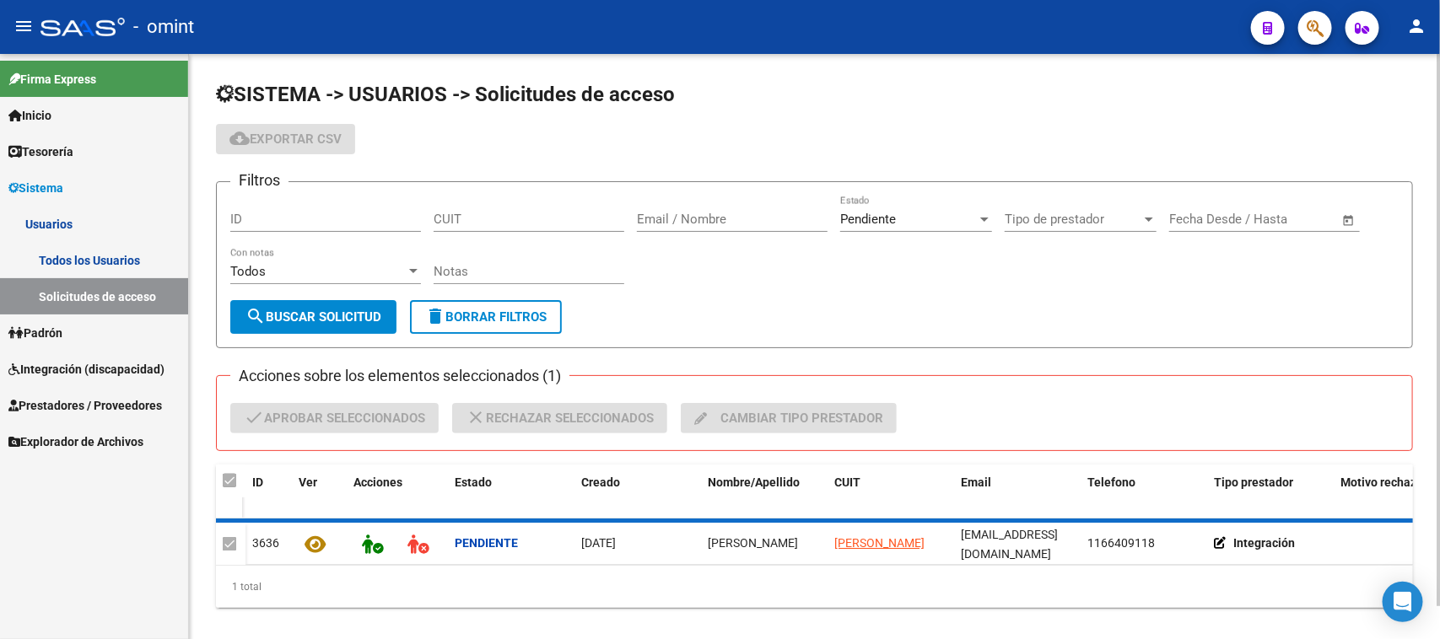
checkbox input "false"
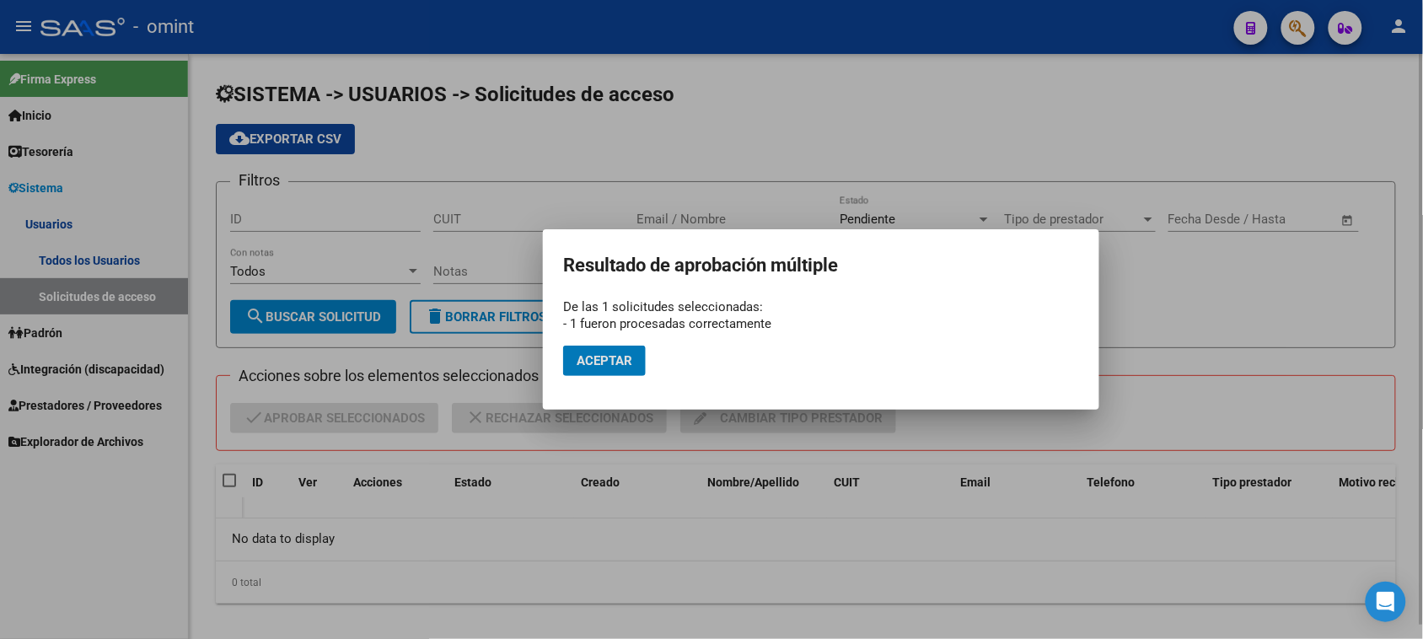
click at [586, 361] on span "Aceptar" at bounding box center [605, 360] width 56 height 15
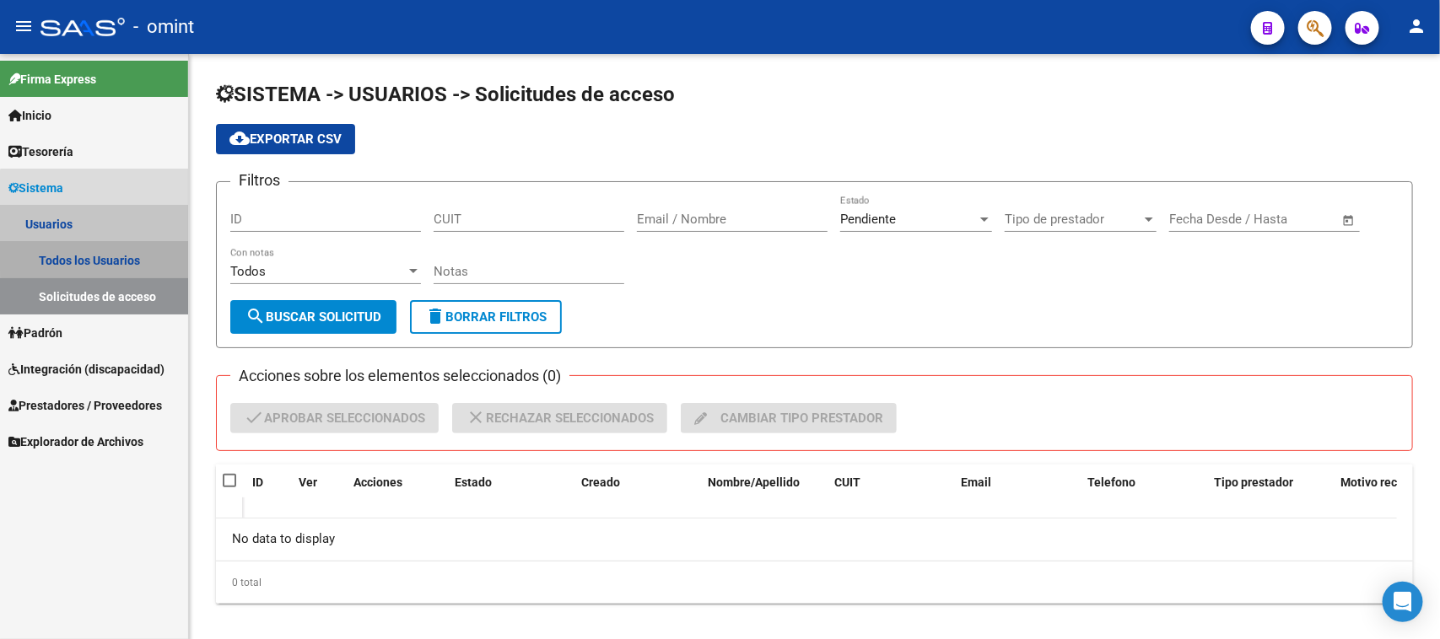
click at [142, 251] on link "Todos los Usuarios" at bounding box center [94, 260] width 188 height 36
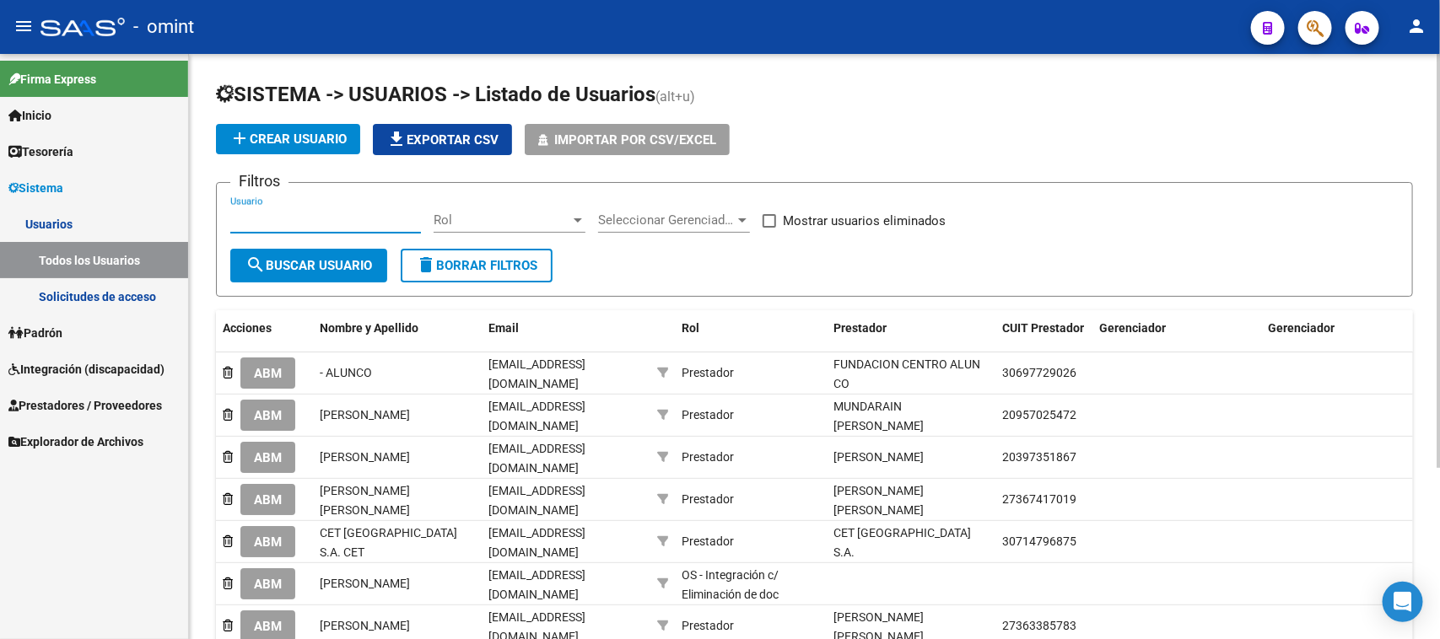
click at [309, 220] on input "Usuario" at bounding box center [325, 220] width 191 height 15
paste input "[PERSON_NAME]"
click at [293, 262] on span "search Buscar Usuario" at bounding box center [308, 265] width 126 height 15
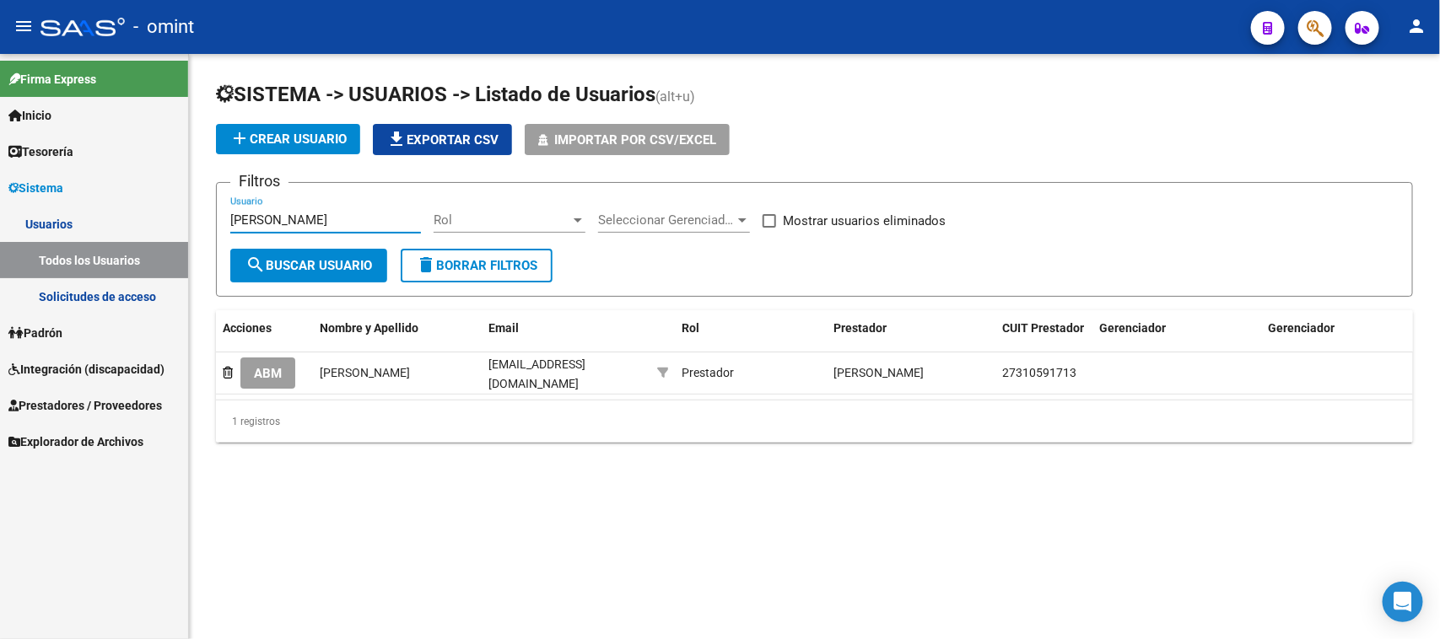
drag, startPoint x: 281, startPoint y: 221, endPoint x: 178, endPoint y: 209, distance: 103.6
click at [178, 209] on mat-sidenav-container "Firma Express Inicio Instructivos Contacto OS Tesorería Extractos Procesados (c…" at bounding box center [720, 346] width 1440 height 585
type input "[PERSON_NAME]"
click at [266, 261] on span "search Buscar Usuario" at bounding box center [308, 265] width 126 height 15
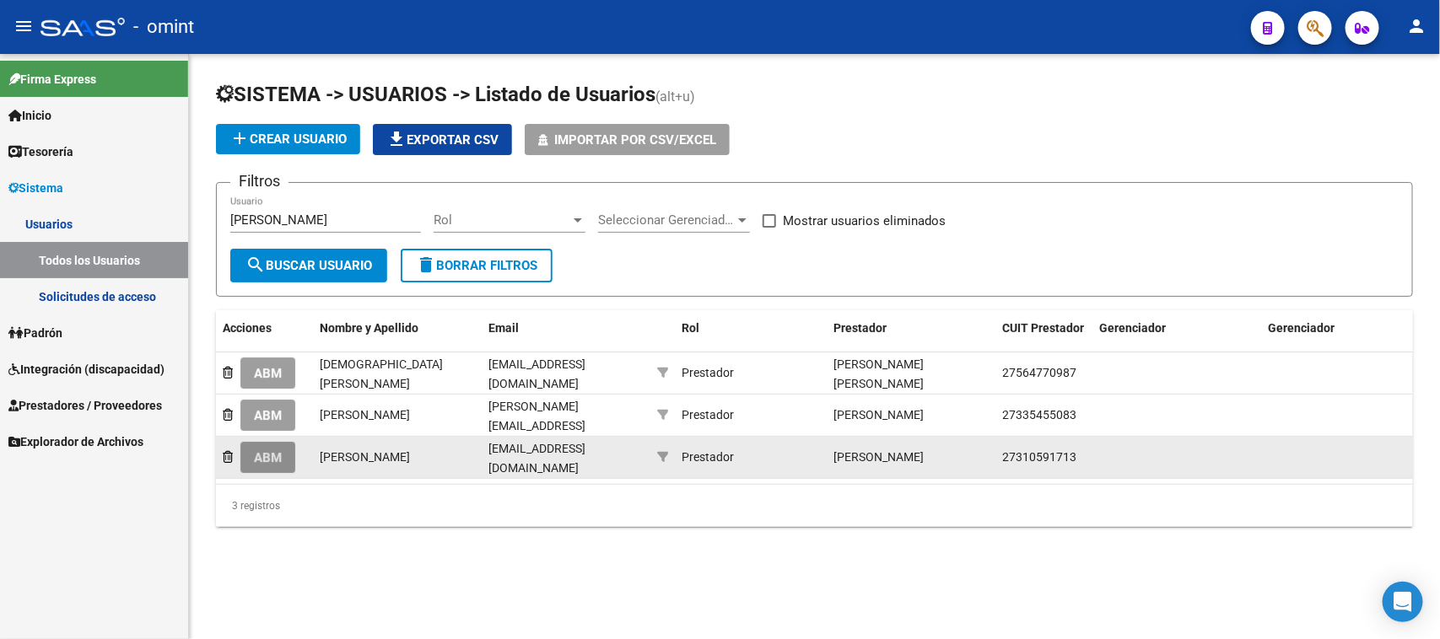
click at [266, 453] on span "ABM" at bounding box center [268, 457] width 28 height 15
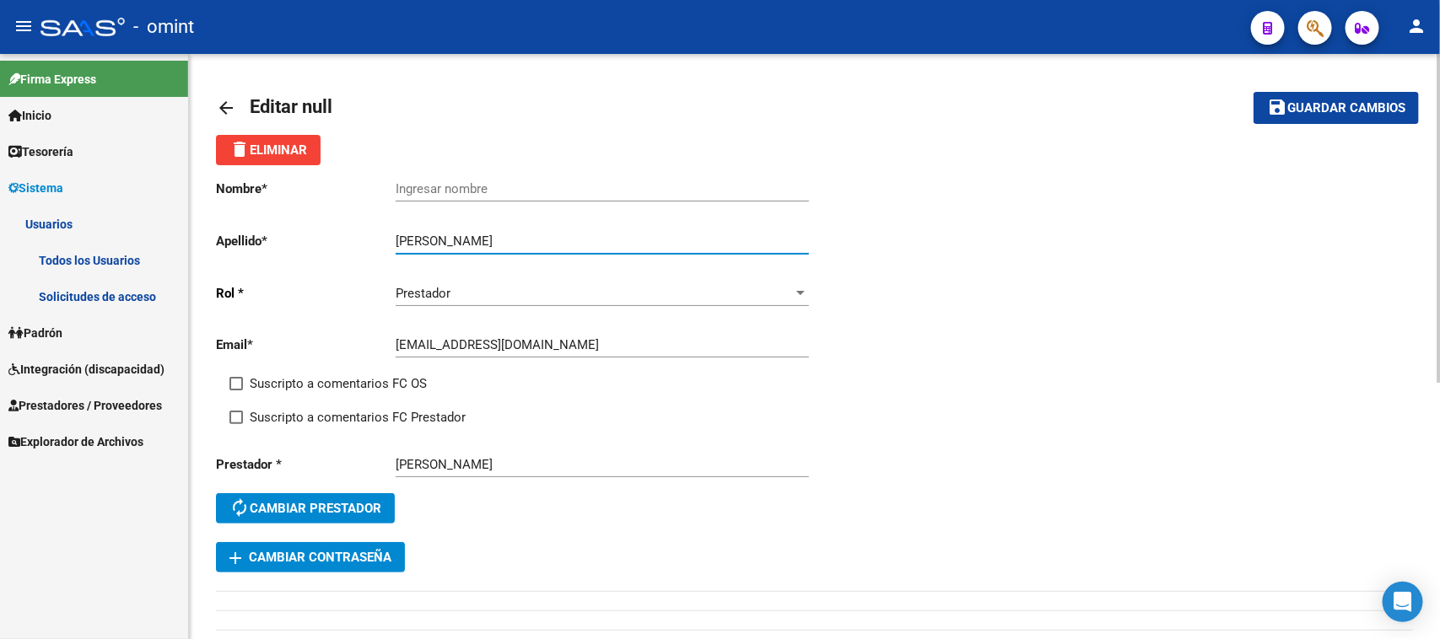
drag, startPoint x: 445, startPoint y: 234, endPoint x: 325, endPoint y: 222, distance: 121.3
click at [325, 222] on div "Nombre * Ingresar nombre Apellido * [PERSON_NAME] Ingresar apellido [PERSON_NAM…" at bounding box center [515, 353] width 599 height 377
type input "[PERSON_NAME]"
click at [474, 192] on input "Ingresar nombre" at bounding box center [602, 188] width 413 height 15
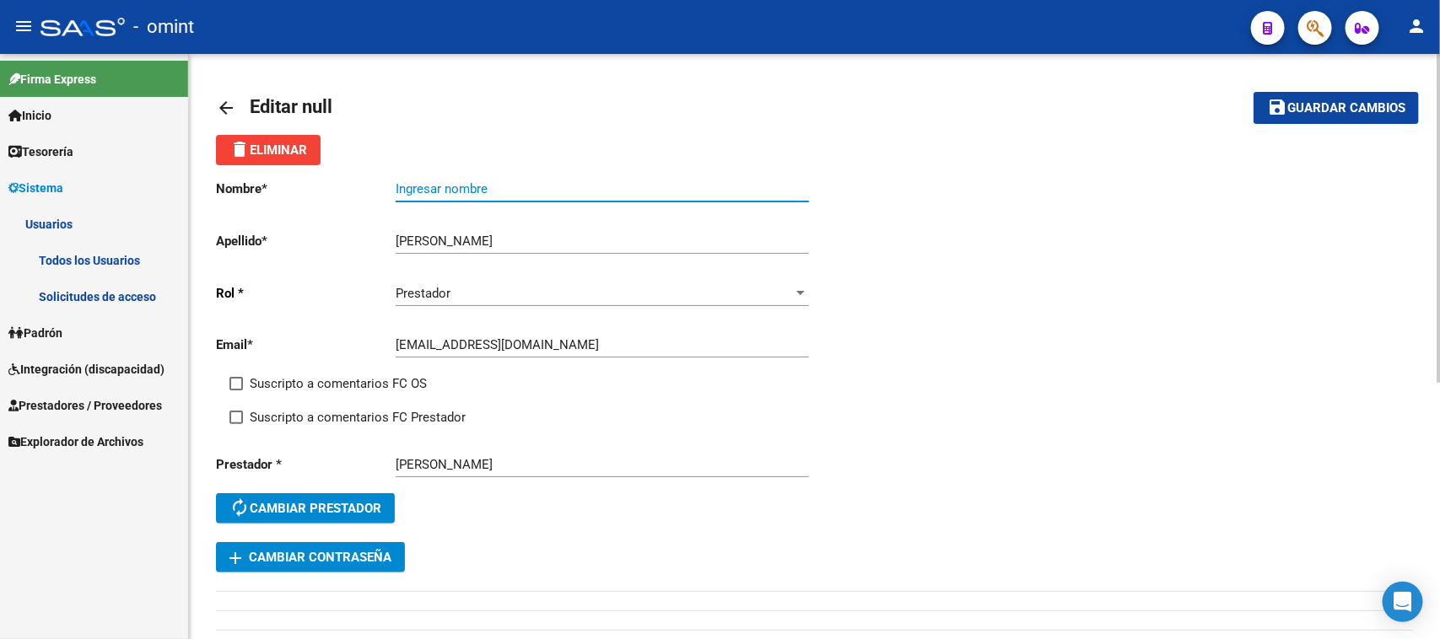
paste input "DAIANA"
type input "DAIANA"
click at [347, 375] on span "Suscripto a comentarios FC OS" at bounding box center [338, 384] width 177 height 20
click at [236, 390] on input "Suscripto a comentarios FC OS" at bounding box center [235, 390] width 1 height 1
checkbox input "true"
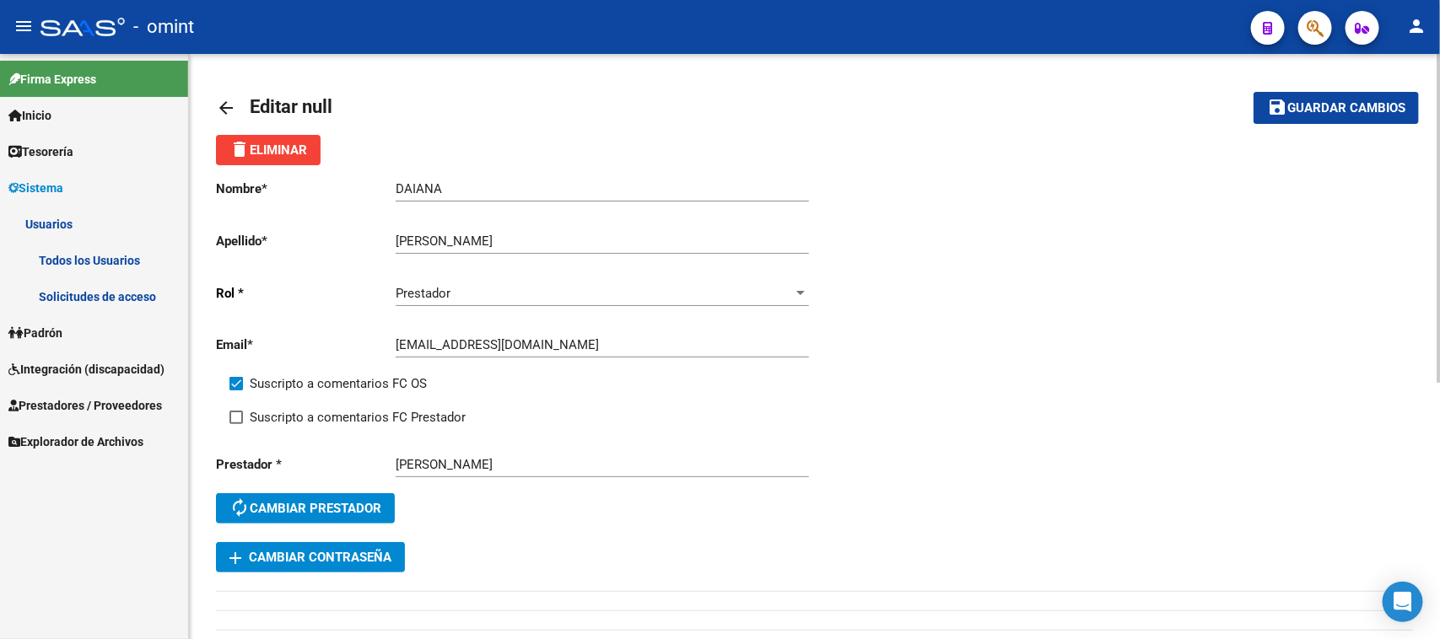
click at [346, 420] on span "Suscripto a comentarios FC Prestador" at bounding box center [358, 417] width 216 height 20
click at [236, 424] on input "Suscripto a comentarios FC Prestador" at bounding box center [235, 424] width 1 height 1
checkbox input "true"
click at [1345, 110] on span "Guardar cambios" at bounding box center [1346, 108] width 118 height 15
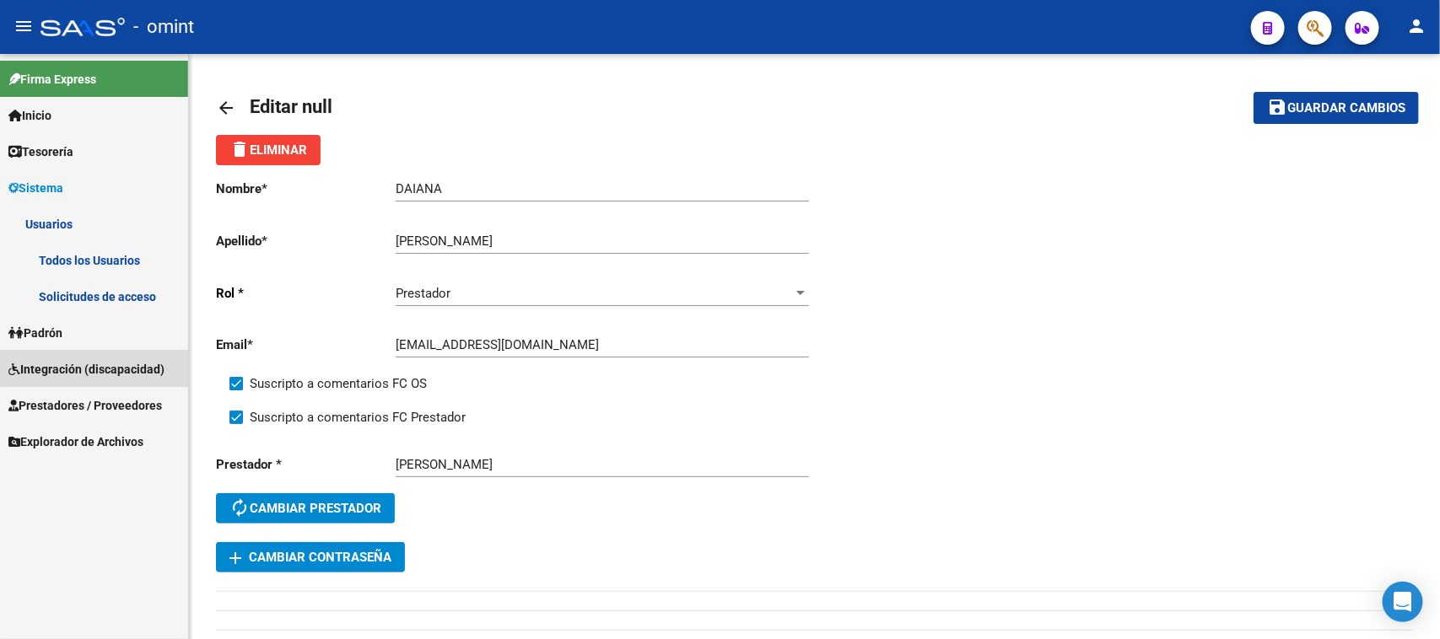
click at [104, 369] on span "Integración (discapacidad)" at bounding box center [86, 369] width 156 height 19
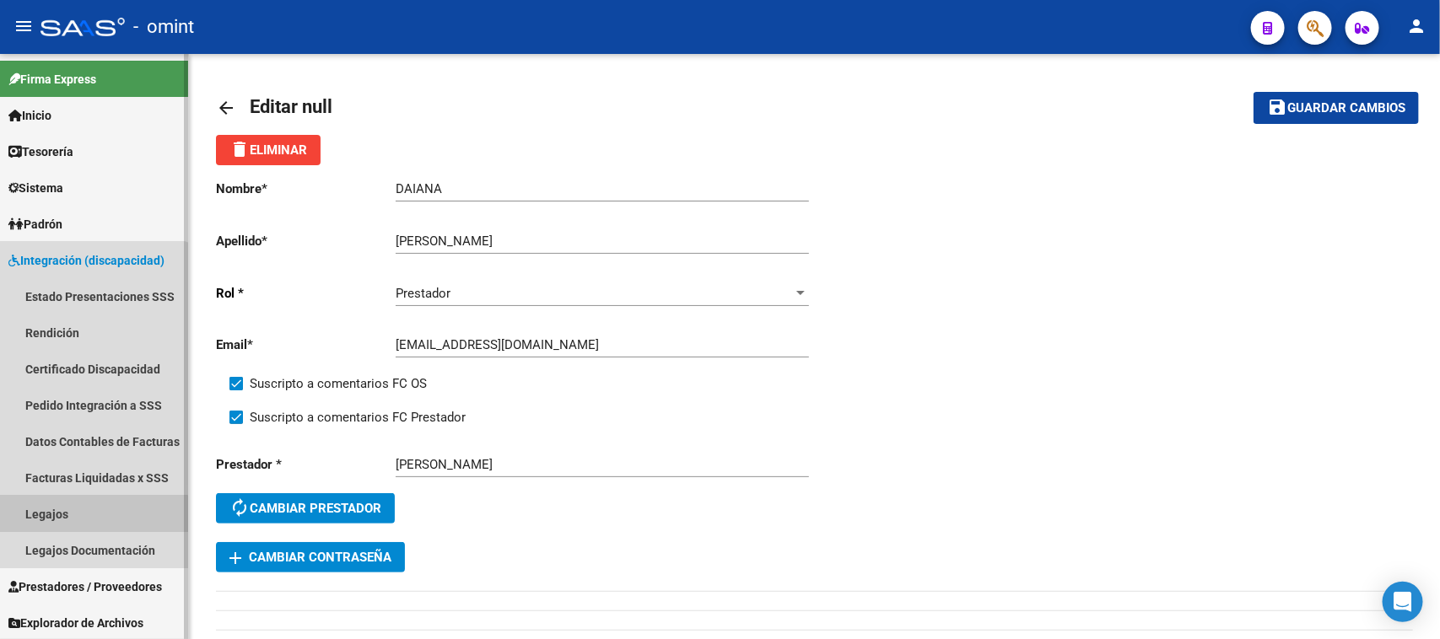
click at [83, 514] on link "Legajos" at bounding box center [94, 514] width 188 height 36
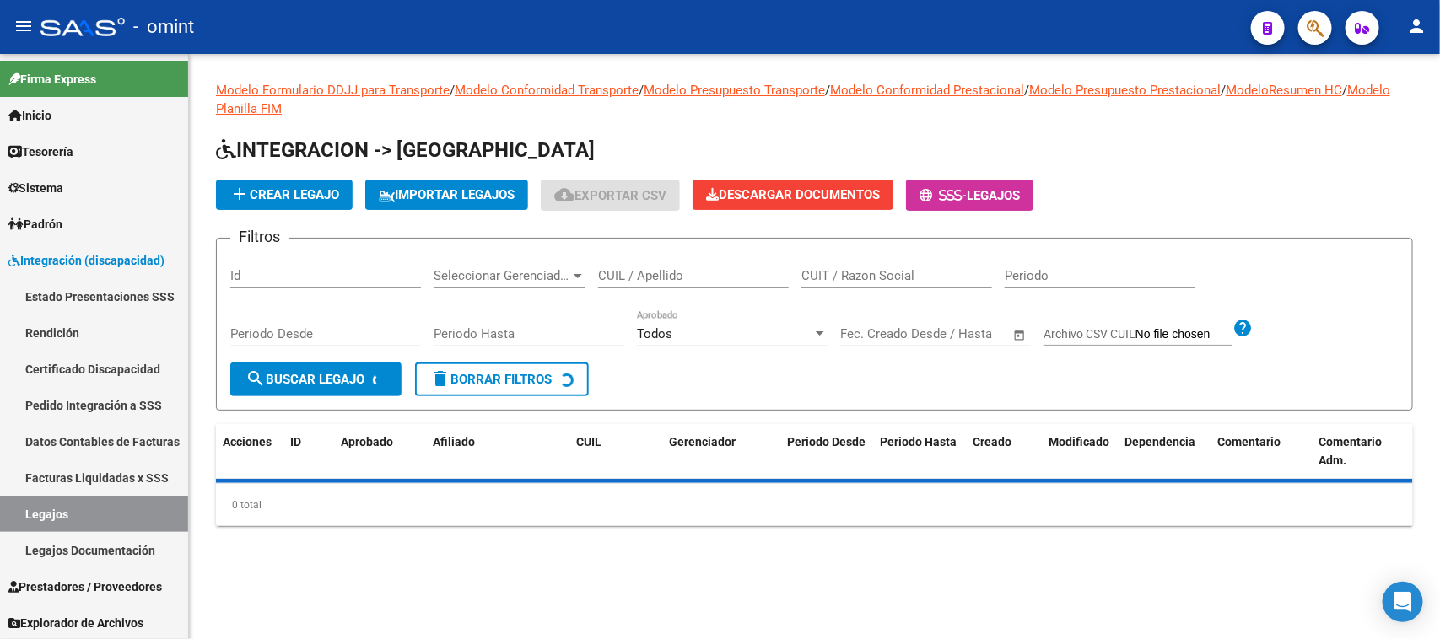
click at [676, 284] on div "CUIL / Apellido" at bounding box center [693, 270] width 191 height 36
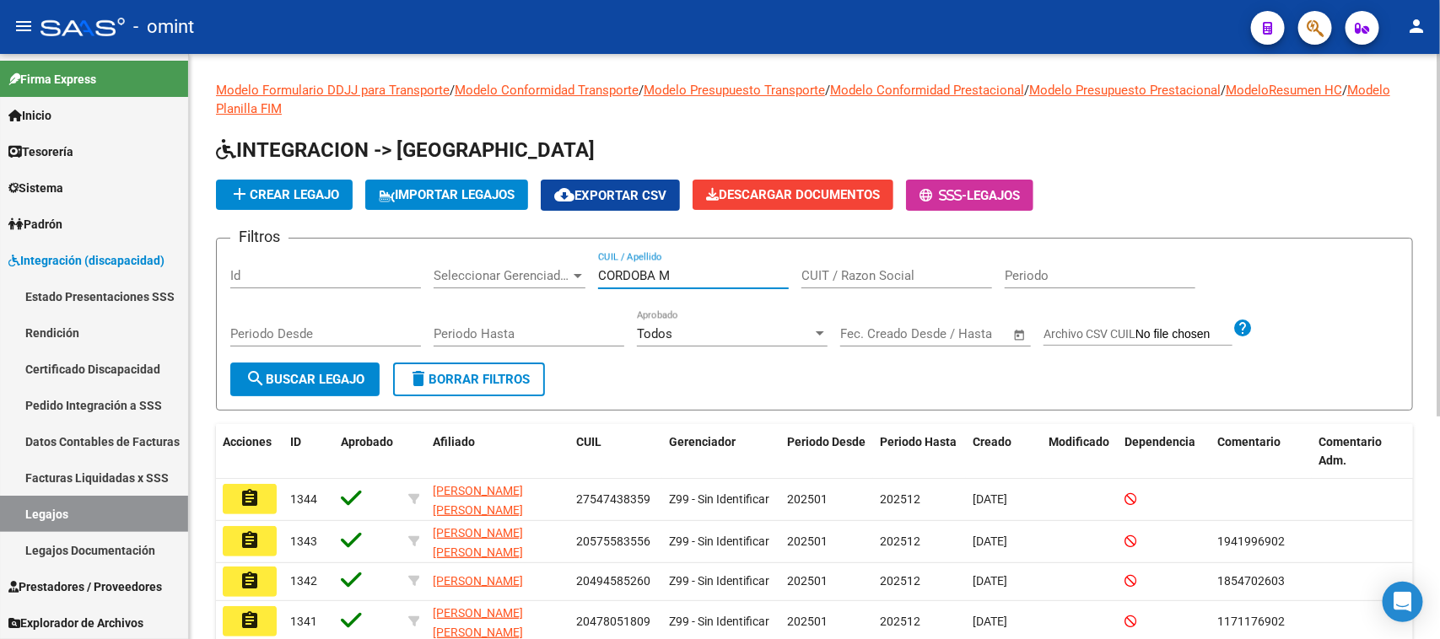
type input "CORDOBA M"
click at [283, 373] on span "search Buscar Legajo" at bounding box center [304, 379] width 119 height 15
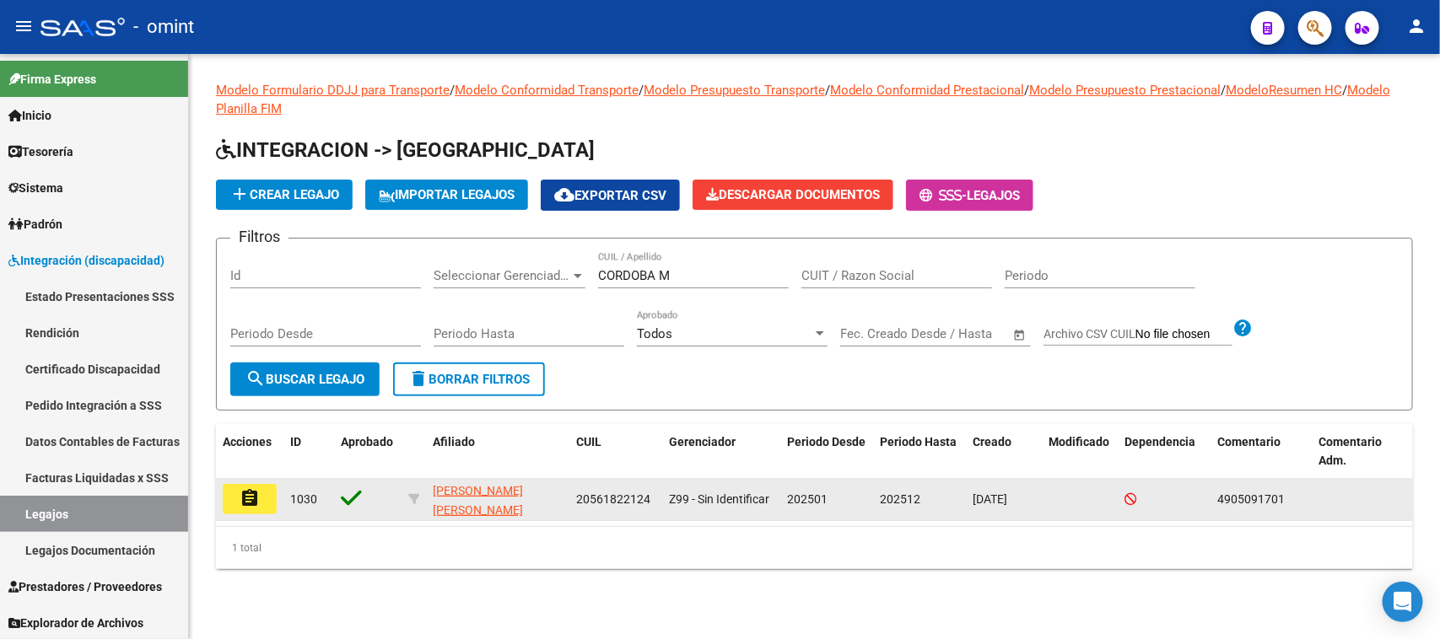
click at [266, 502] on button "assignment" at bounding box center [250, 499] width 54 height 30
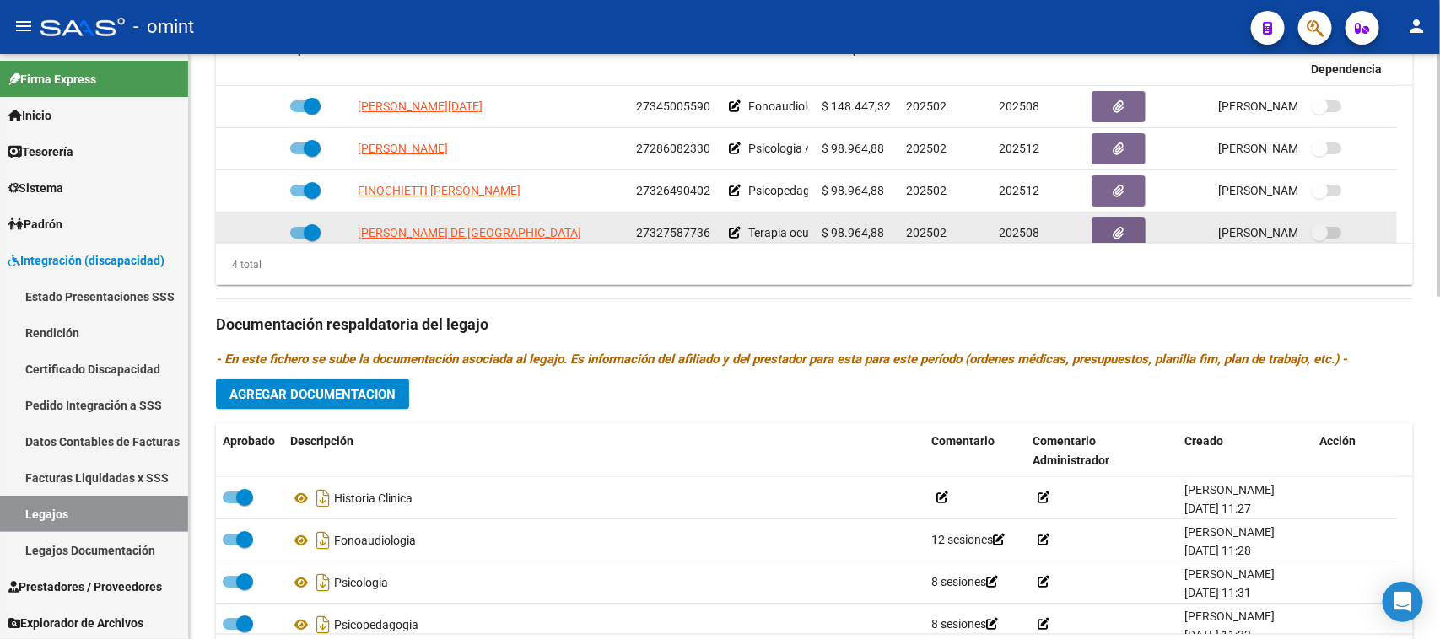
scroll to position [632, 0]
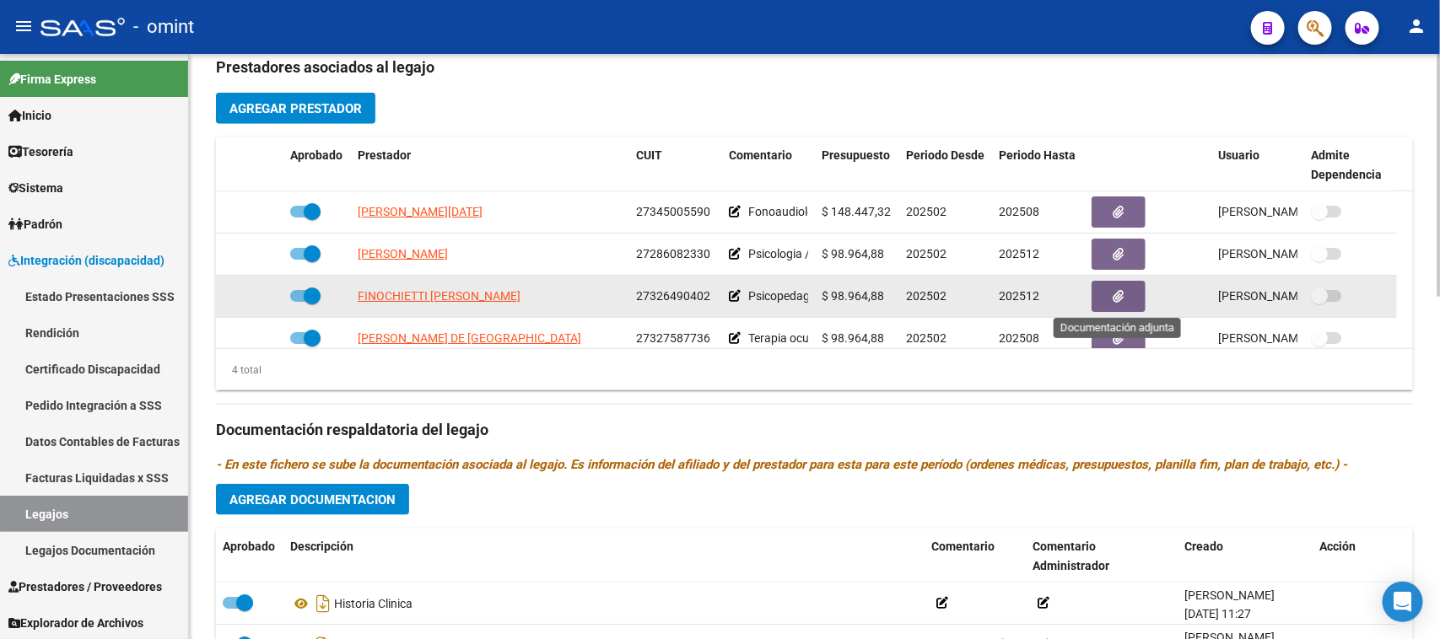
click at [1118, 299] on icon "button" at bounding box center [1118, 296] width 11 height 13
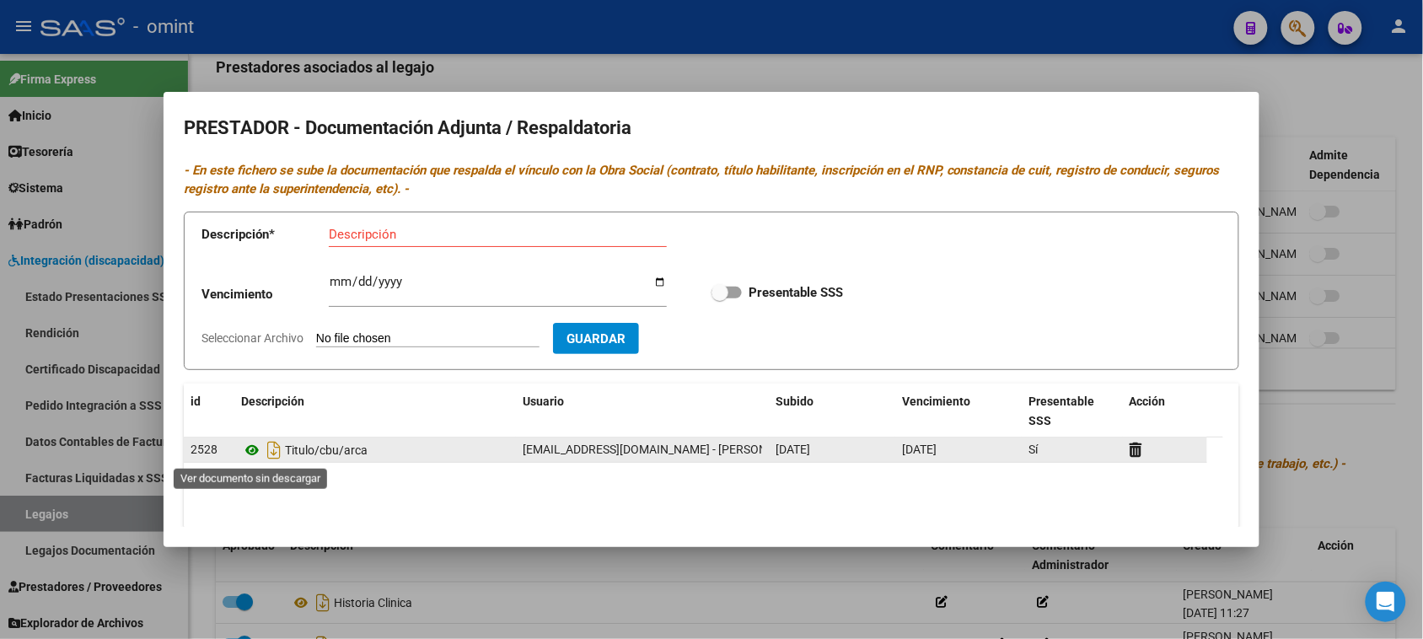
click at [251, 445] on icon at bounding box center [252, 450] width 22 height 20
click at [1134, 455] on icon at bounding box center [1136, 450] width 13 height 16
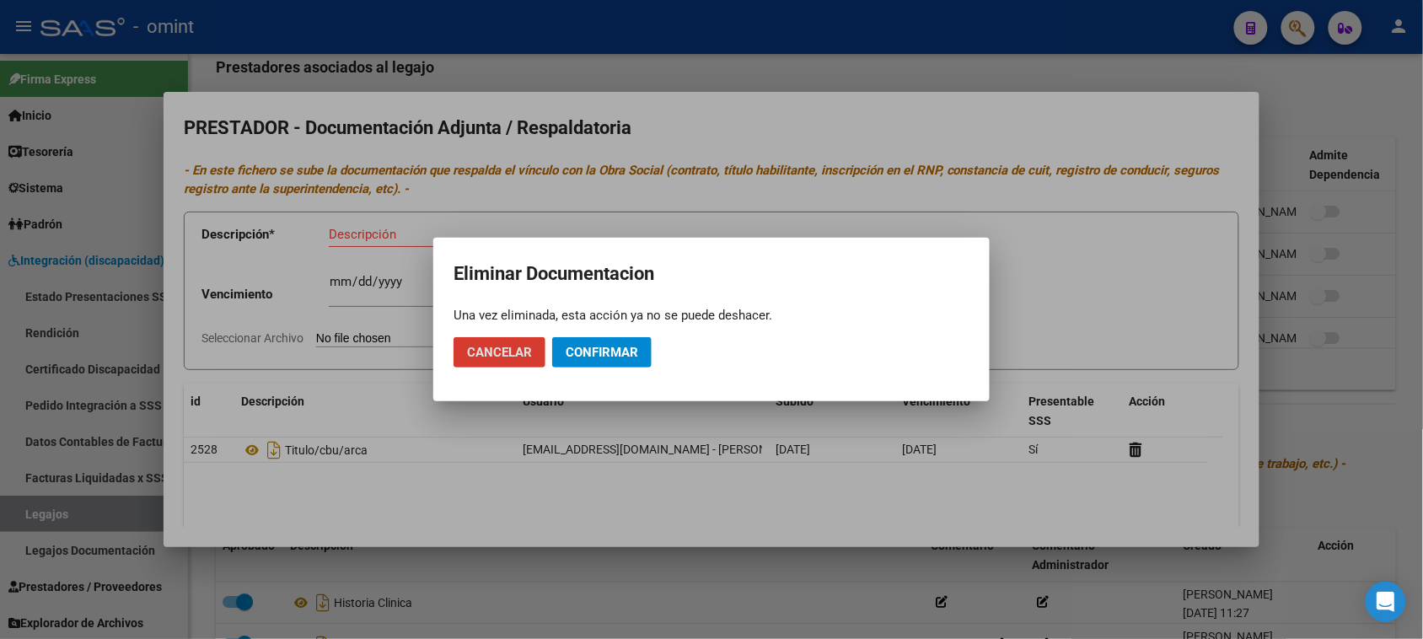
drag, startPoint x: 651, startPoint y: 364, endPoint x: 638, endPoint y: 356, distance: 15.9
click at [651, 363] on button "Confirmar" at bounding box center [602, 352] width 100 height 30
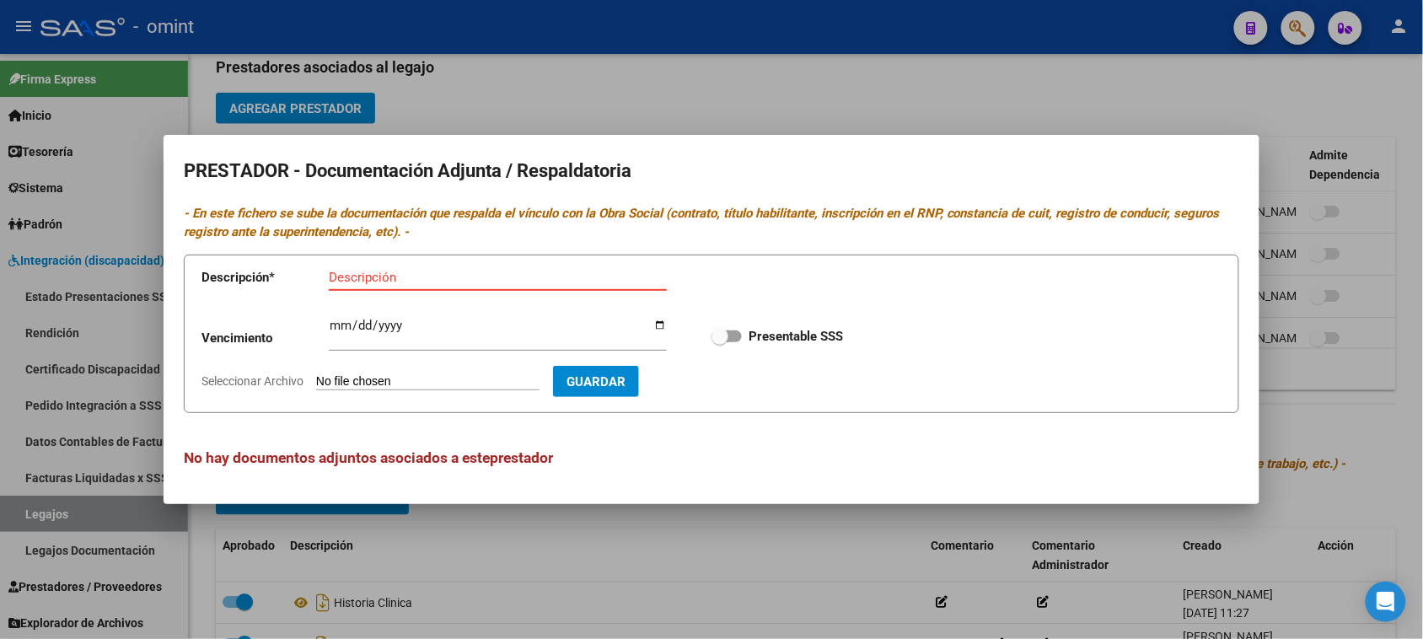
click at [561, 284] on input "Descripción" at bounding box center [498, 277] width 338 height 15
paste input "Título/RNP/CBU/ARCA"
type input "Título/RNP/CBU/ARCA"
type input "[DATE]"
click at [719, 342] on input "Presentable SSS" at bounding box center [719, 342] width 1 height 1
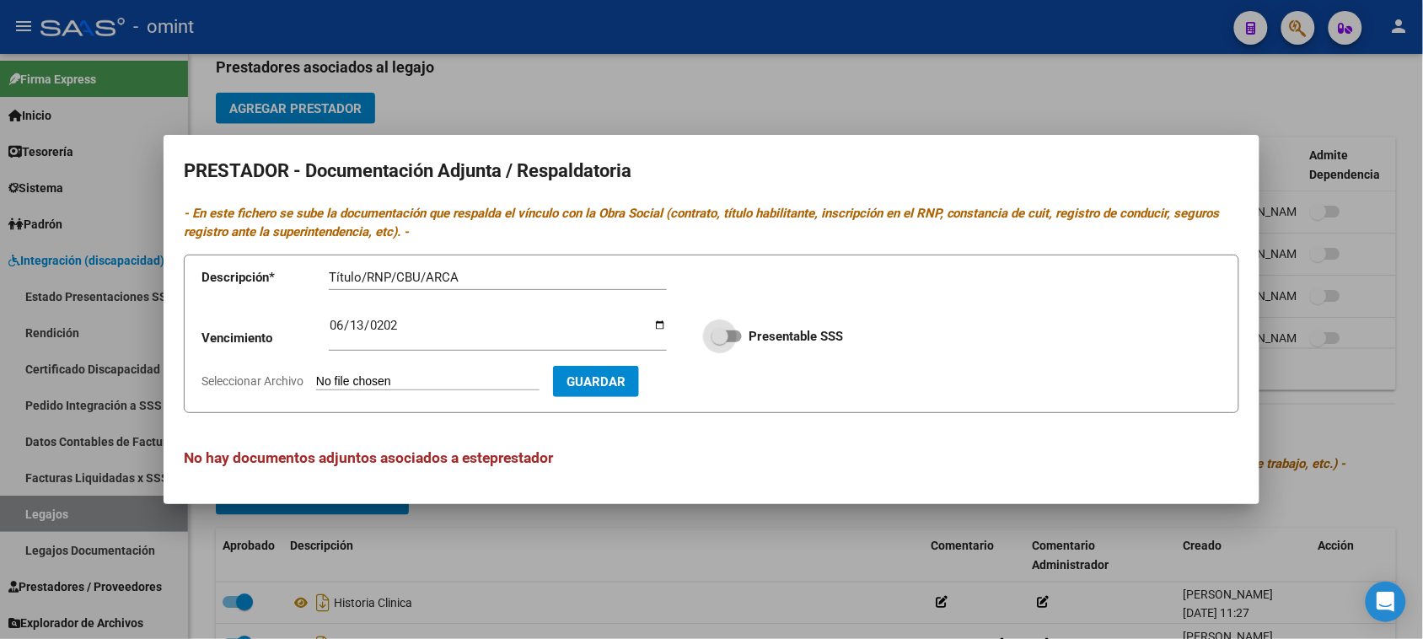
checkbox input "true"
type input "C:\fakepath\PSP_organized.pdf"
click at [734, 363] on div "Vencimiento [DATE] Ingresar vencimiento Presentable SSS" at bounding box center [712, 336] width 1020 height 61
click at [724, 375] on span "Guardar" at bounding box center [694, 381] width 59 height 15
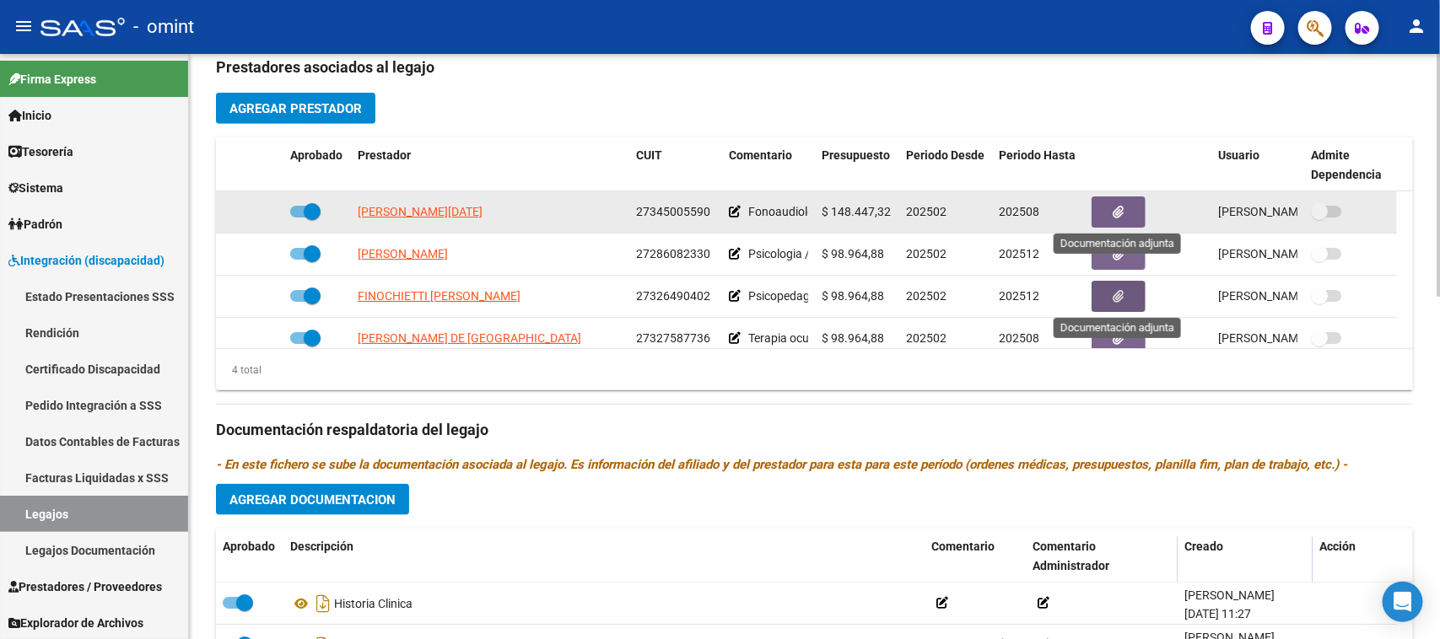
click at [1107, 200] on button "button" at bounding box center [1118, 211] width 54 height 31
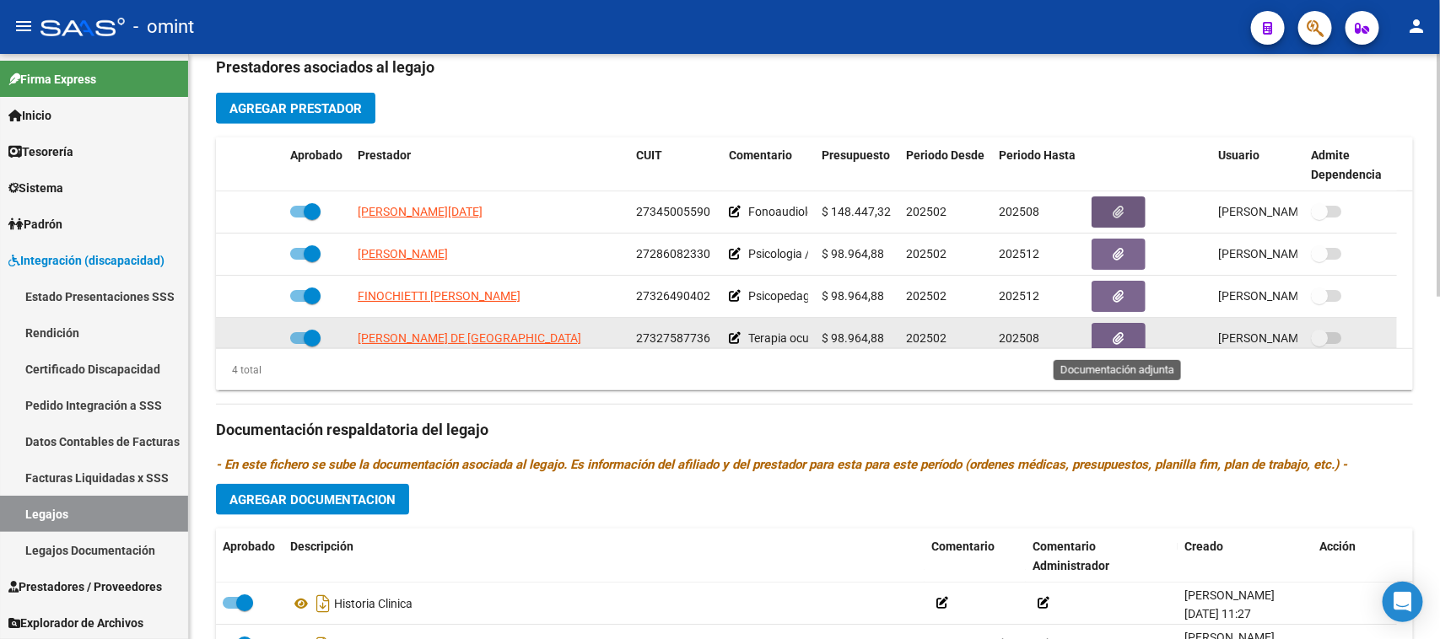
click at [1122, 339] on icon "button" at bounding box center [1118, 338] width 11 height 13
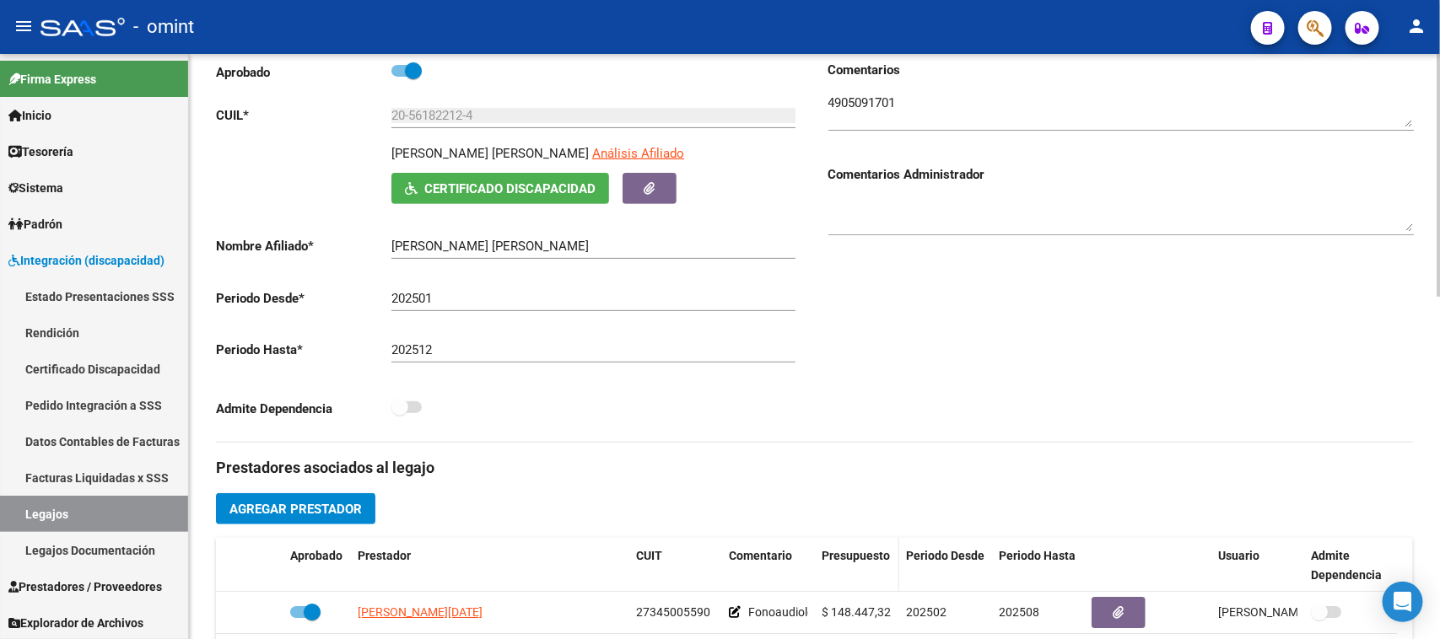
scroll to position [211, 0]
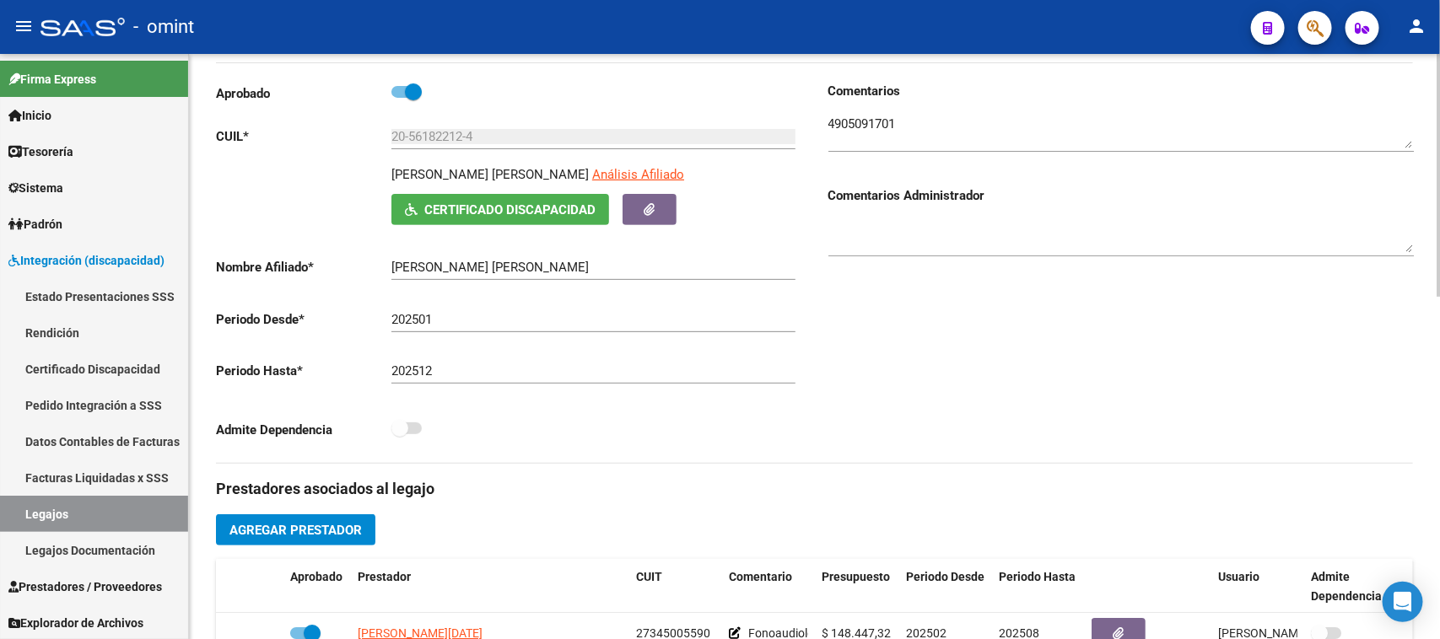
click at [879, 128] on textarea at bounding box center [1120, 132] width 585 height 34
drag, startPoint x: 879, startPoint y: 128, endPoint x: 858, endPoint y: 126, distance: 21.1
click at [879, 127] on textarea at bounding box center [1120, 132] width 585 height 34
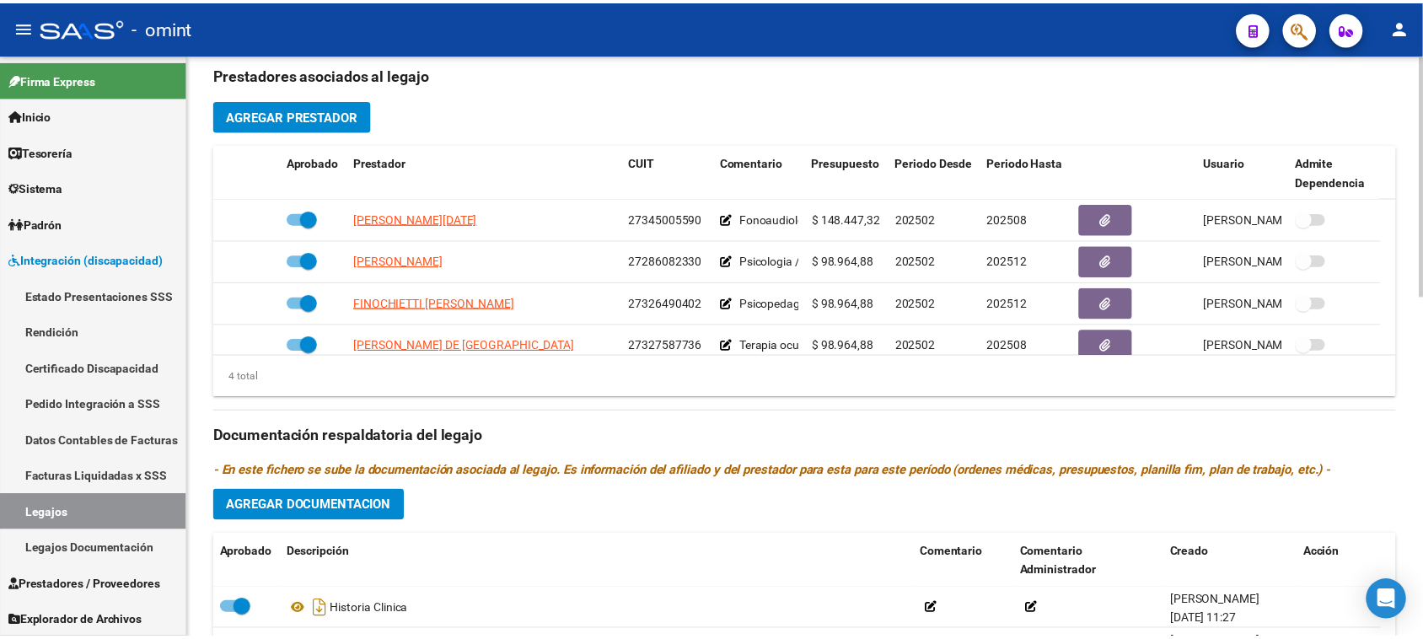
scroll to position [738, 0]
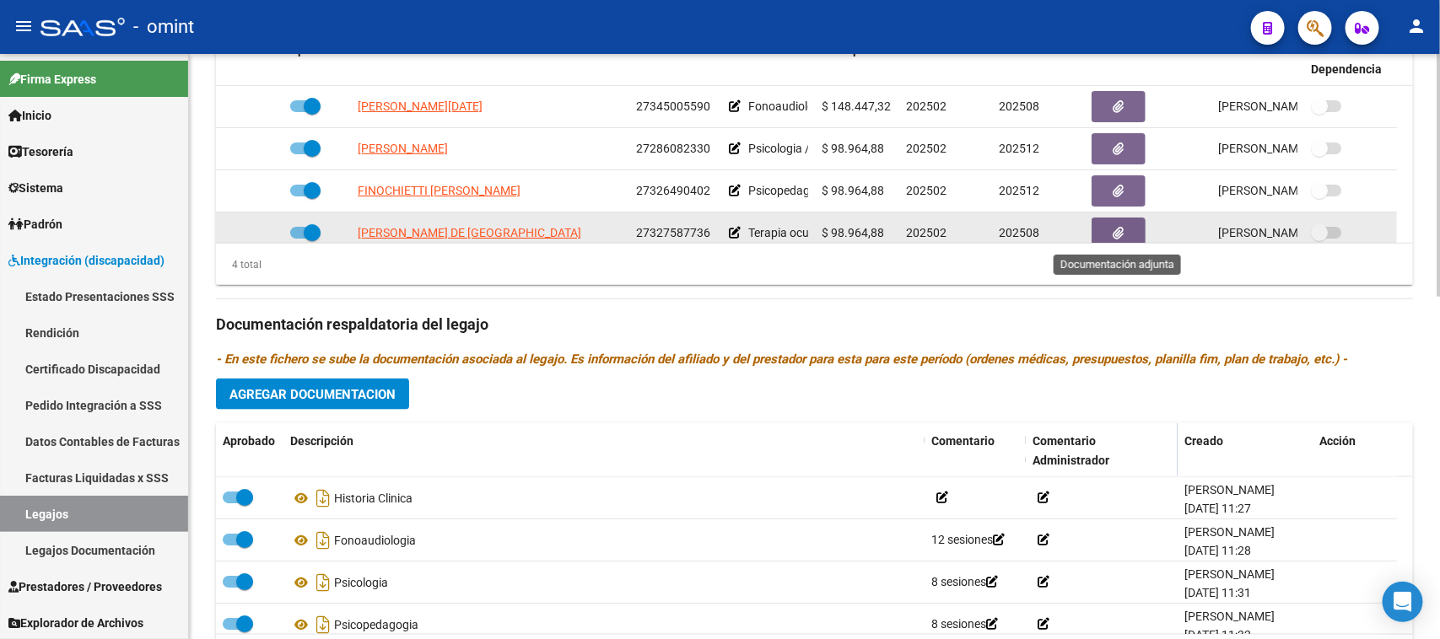
click at [1114, 229] on icon "button" at bounding box center [1118, 233] width 11 height 13
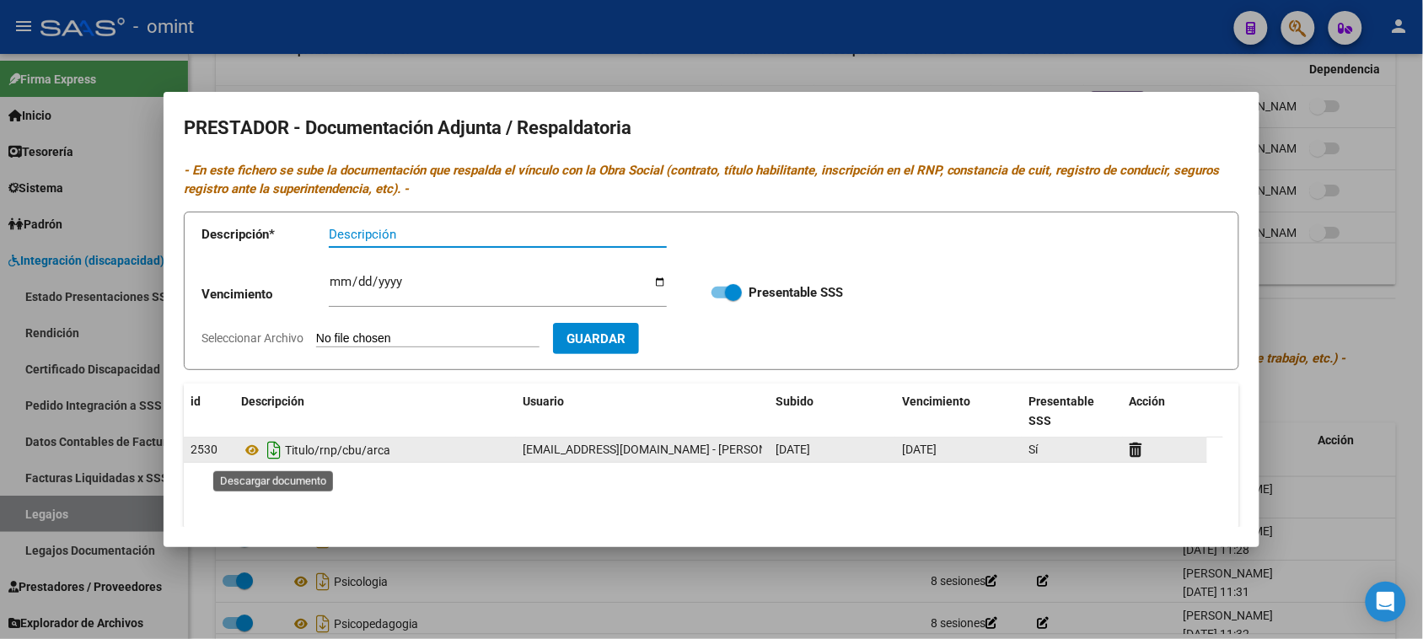
click at [277, 447] on icon "Descargar documento" at bounding box center [274, 450] width 22 height 27
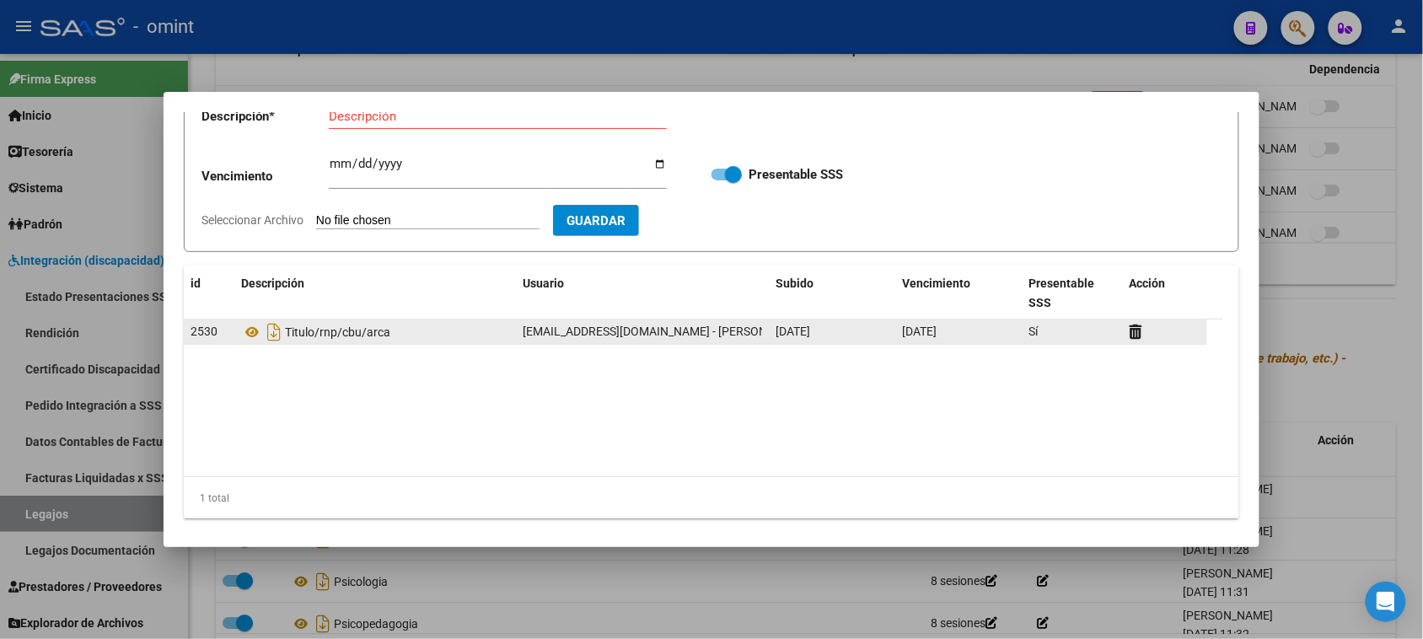
scroll to position [123, 0]
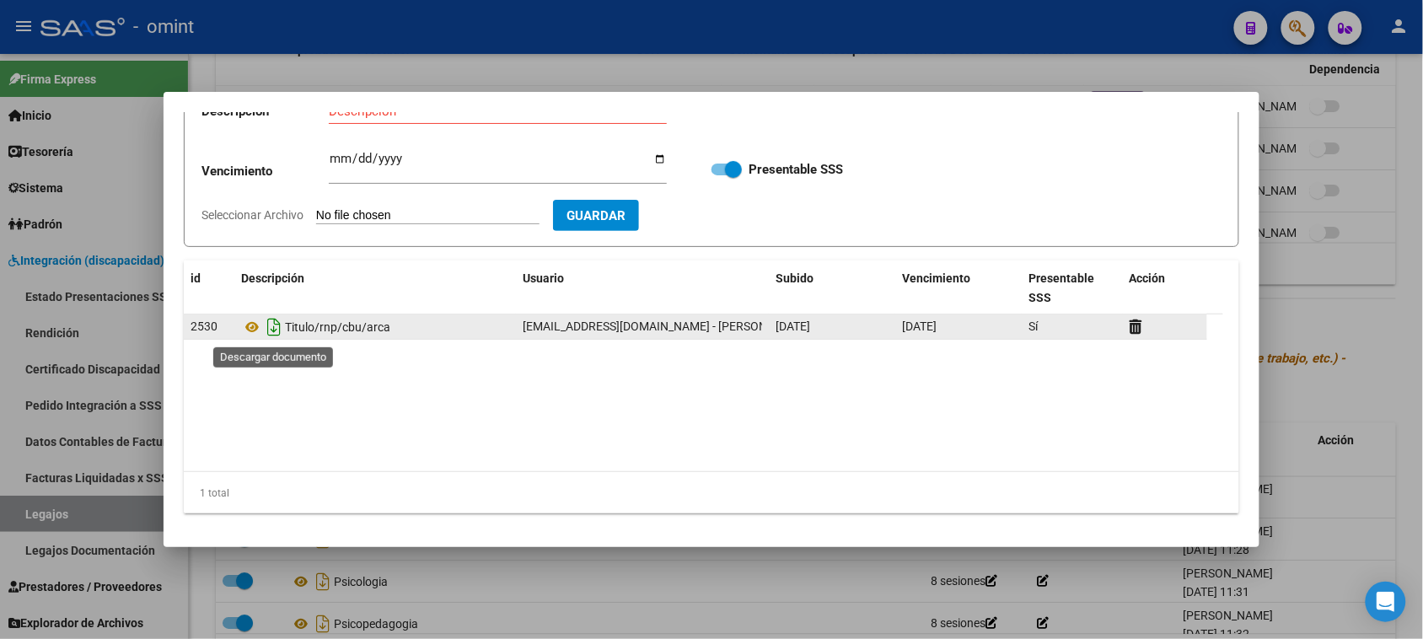
click at [274, 331] on icon "Descargar documento" at bounding box center [274, 327] width 22 height 27
